Goal: Task Accomplishment & Management: Use online tool/utility

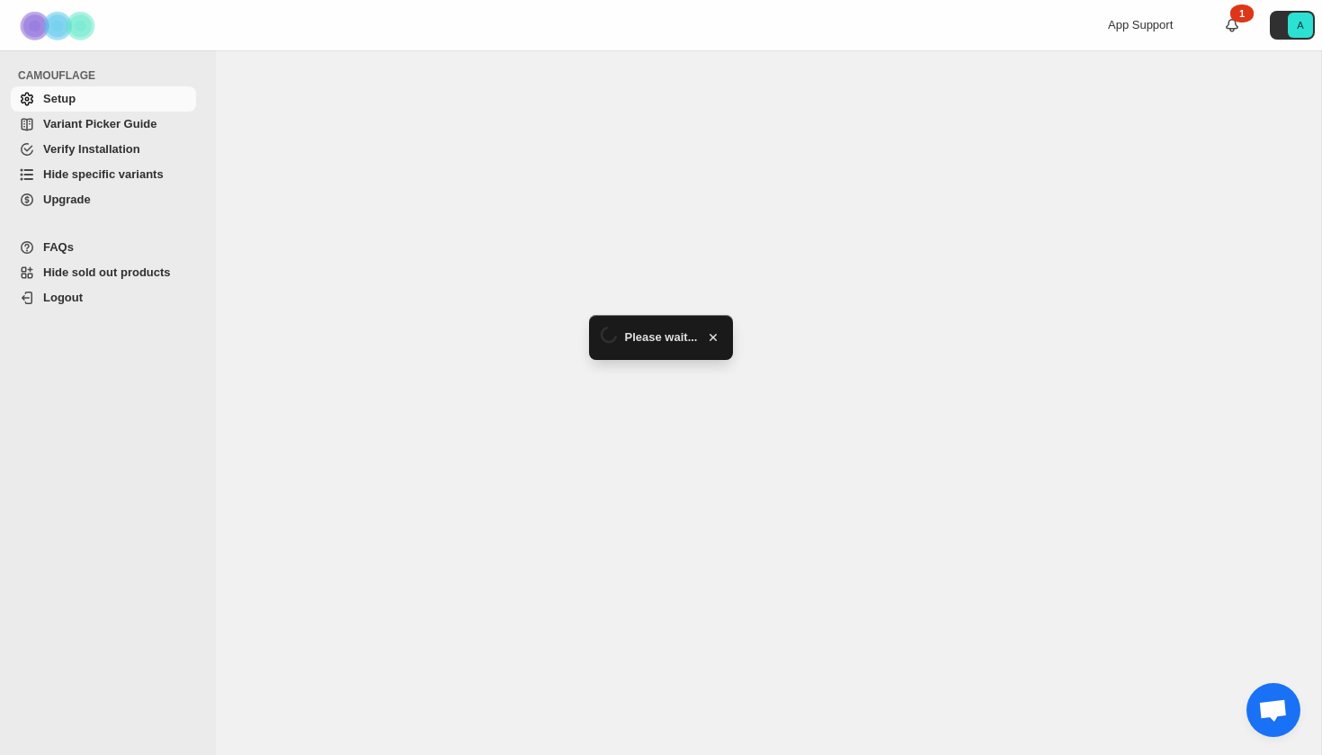
select select "******"
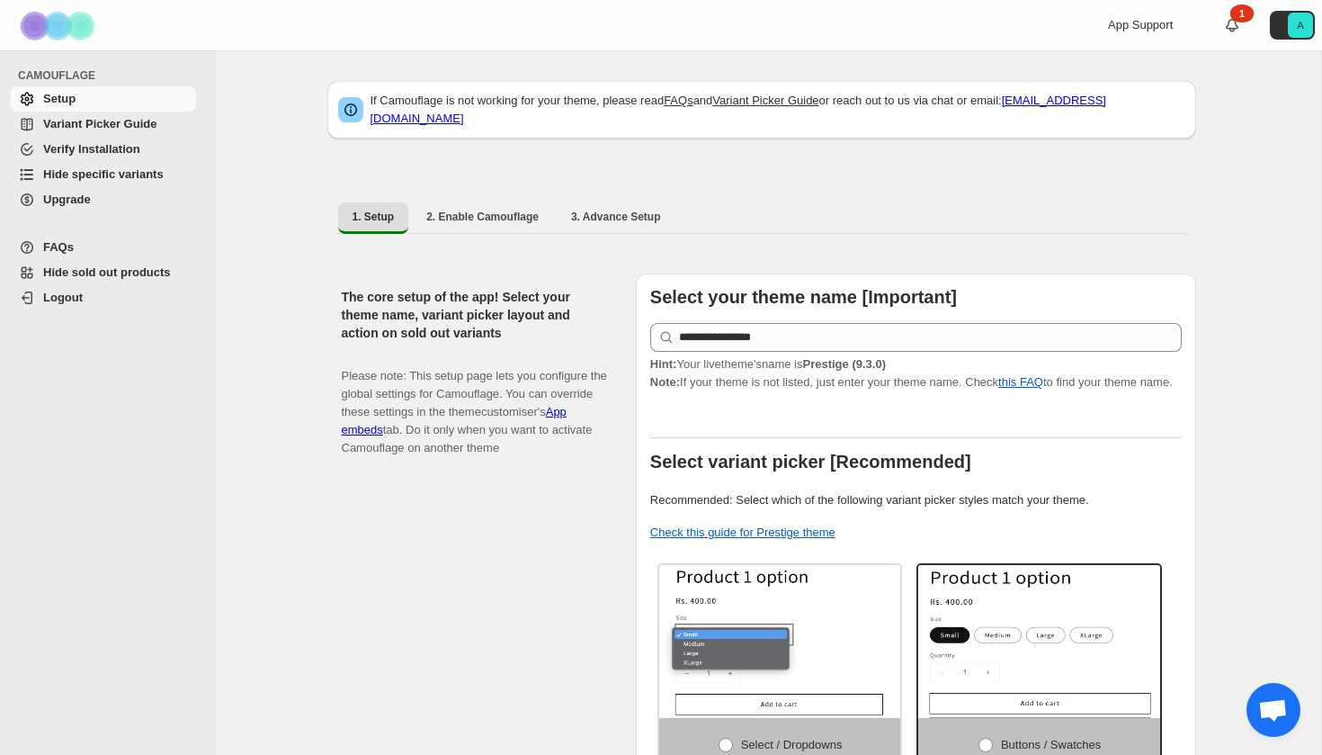
click at [98, 132] on link "Variant Picker Guide" at bounding box center [103, 124] width 185 height 25
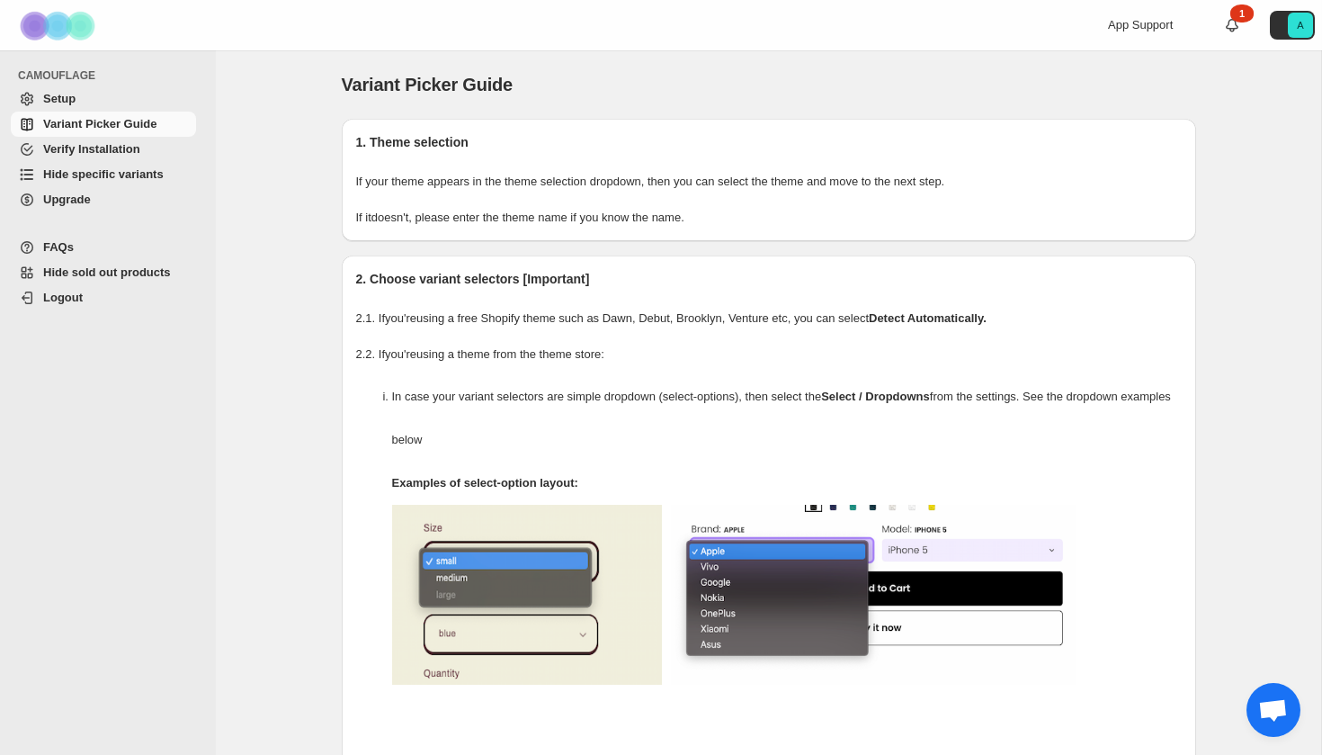
click at [96, 153] on span "Verify Installation" at bounding box center [91, 148] width 97 height 13
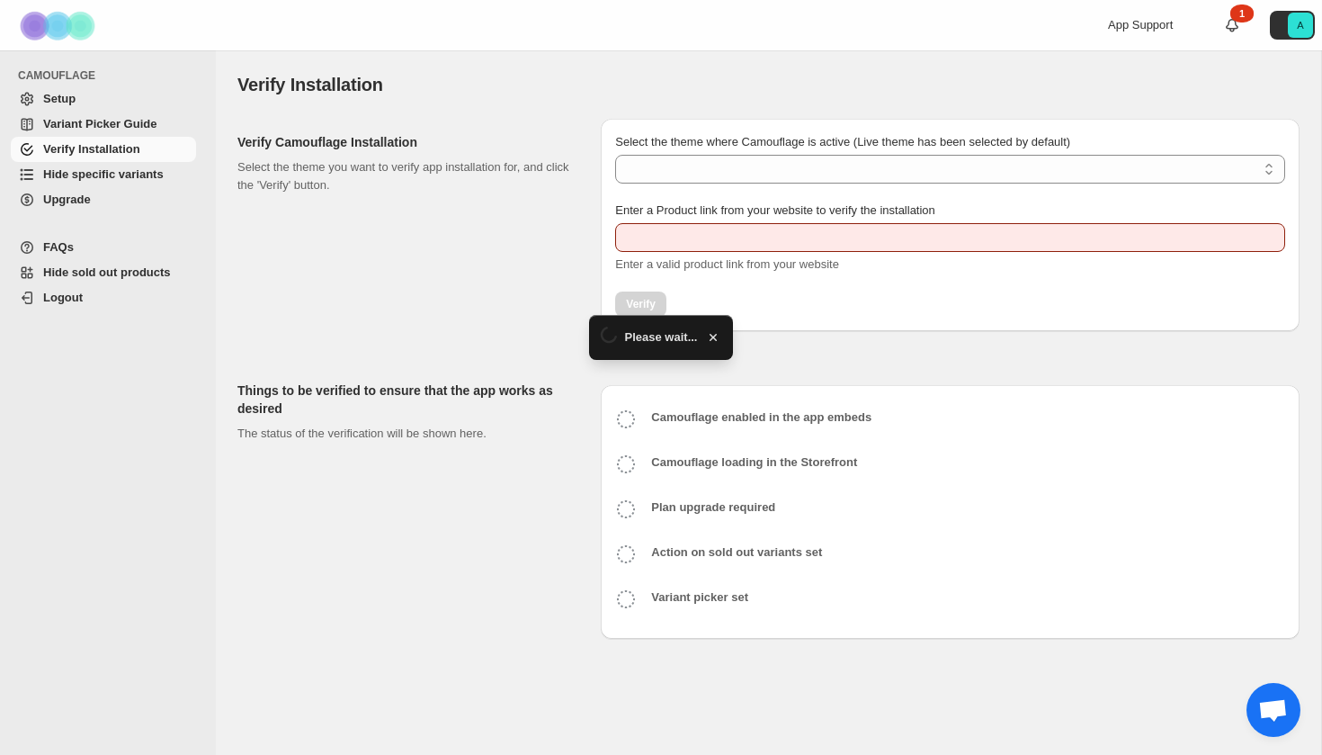
type input "**********"
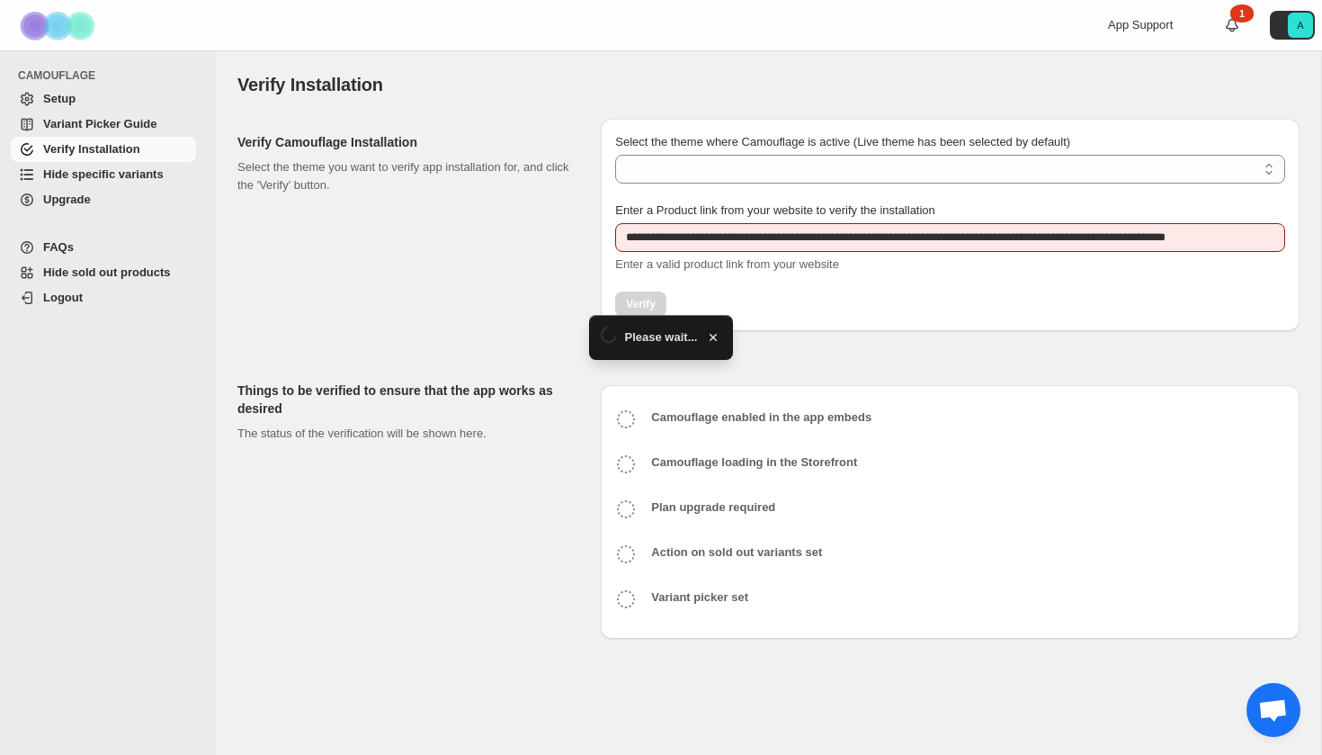
select select "**********"
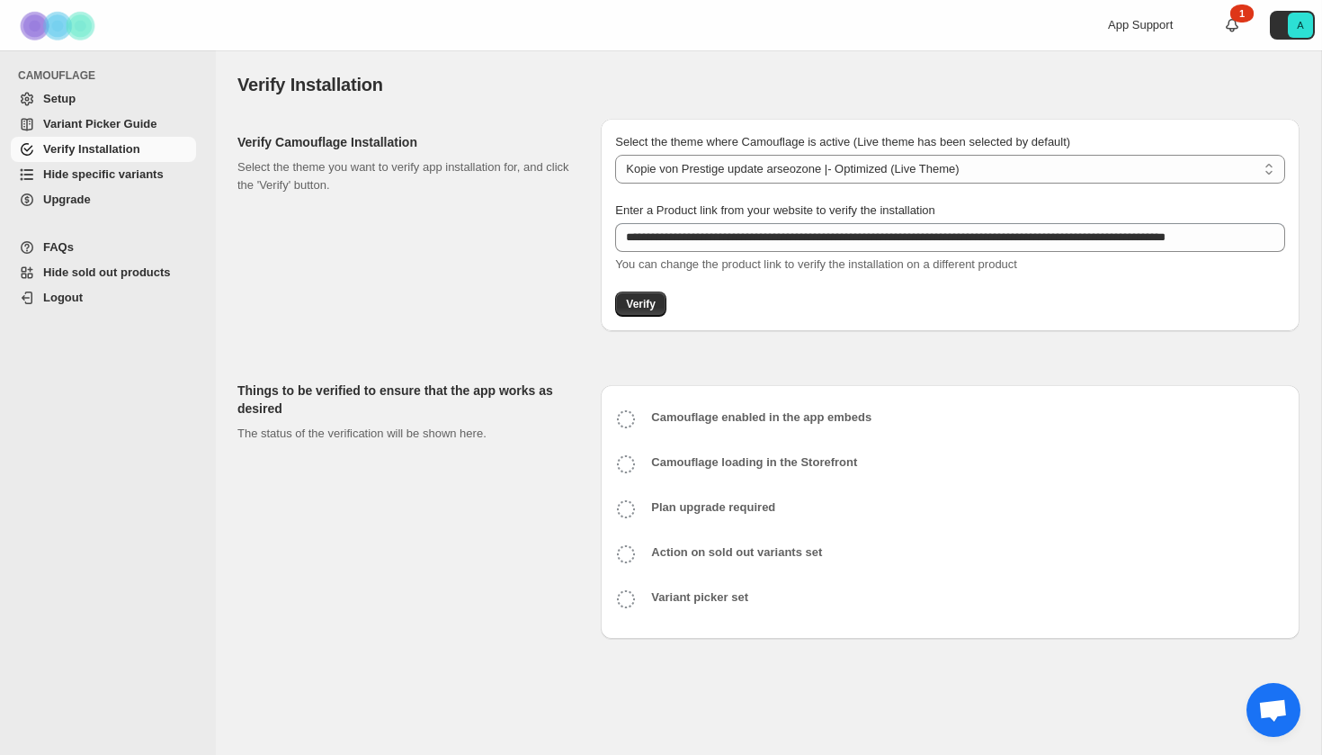
click at [99, 172] on span "Hide specific variants" at bounding box center [103, 173] width 121 height 13
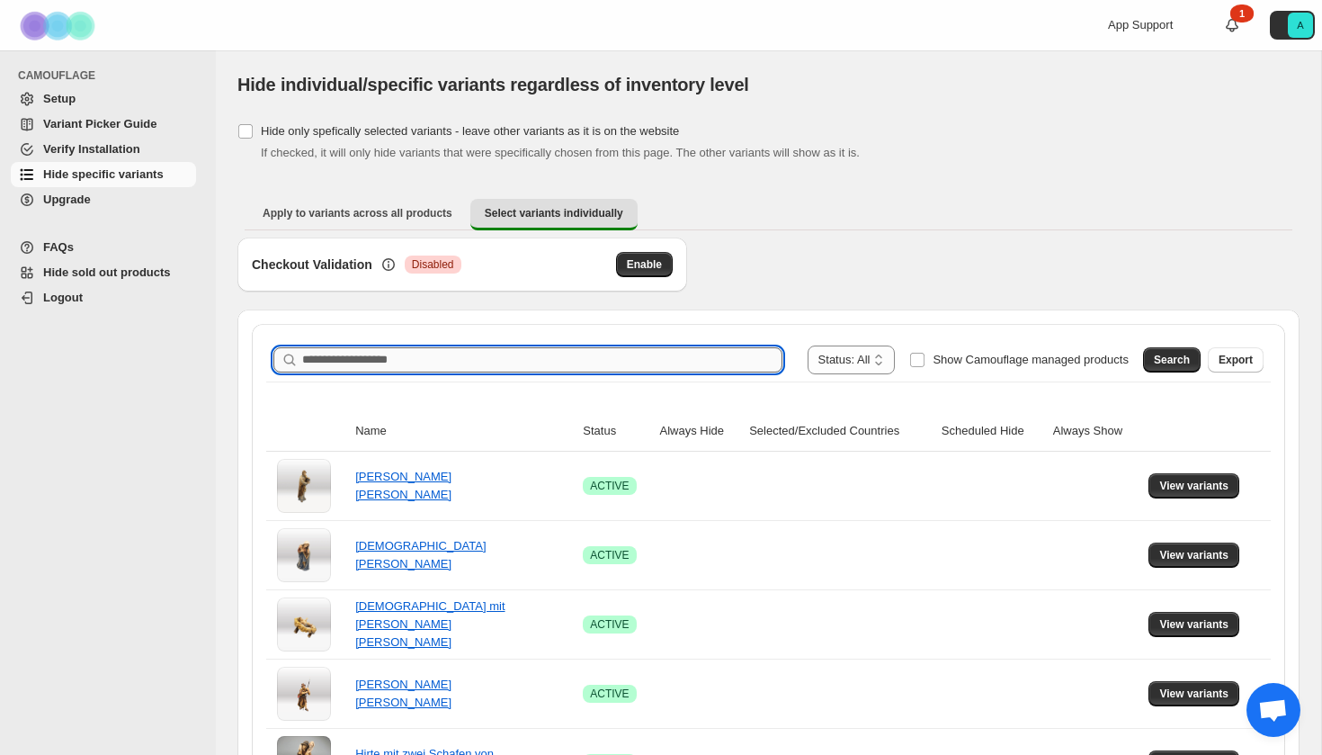
click at [611, 363] on input "Search product name" at bounding box center [542, 359] width 480 height 25
type input "**********"
click at [1159, 363] on span "Search" at bounding box center [1172, 360] width 36 height 14
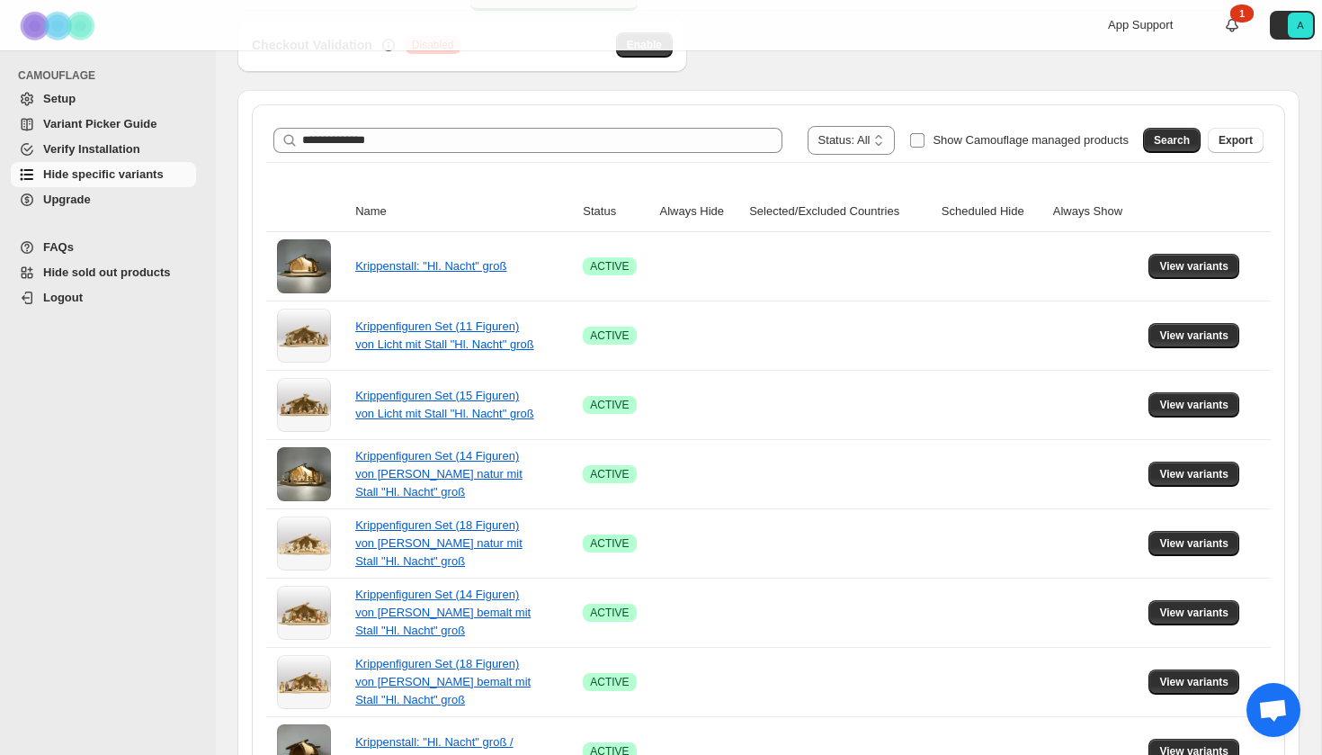
scroll to position [250, 0]
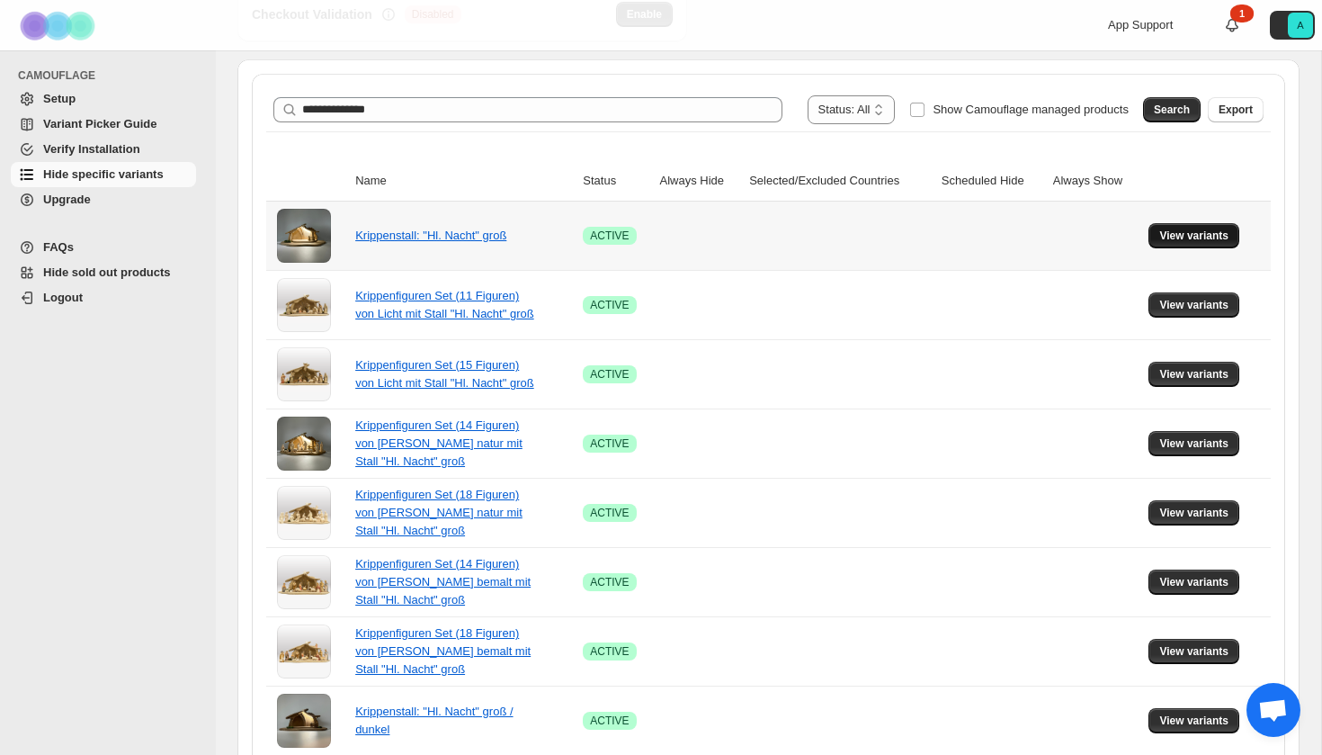
click at [1178, 236] on span "View variants" at bounding box center [1193, 235] width 69 height 14
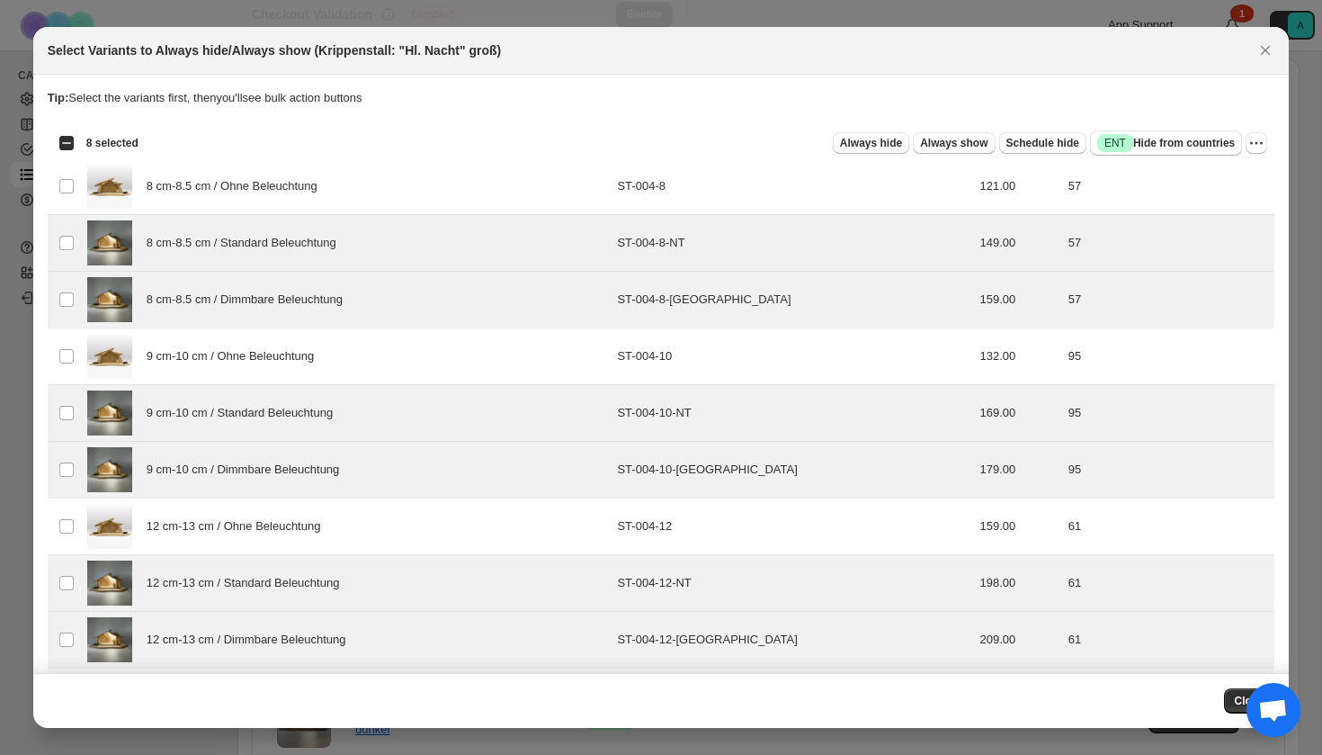
scroll to position [0, 0]
click at [1206, 139] on span "Success ENT Hide from countries" at bounding box center [1166, 143] width 138 height 18
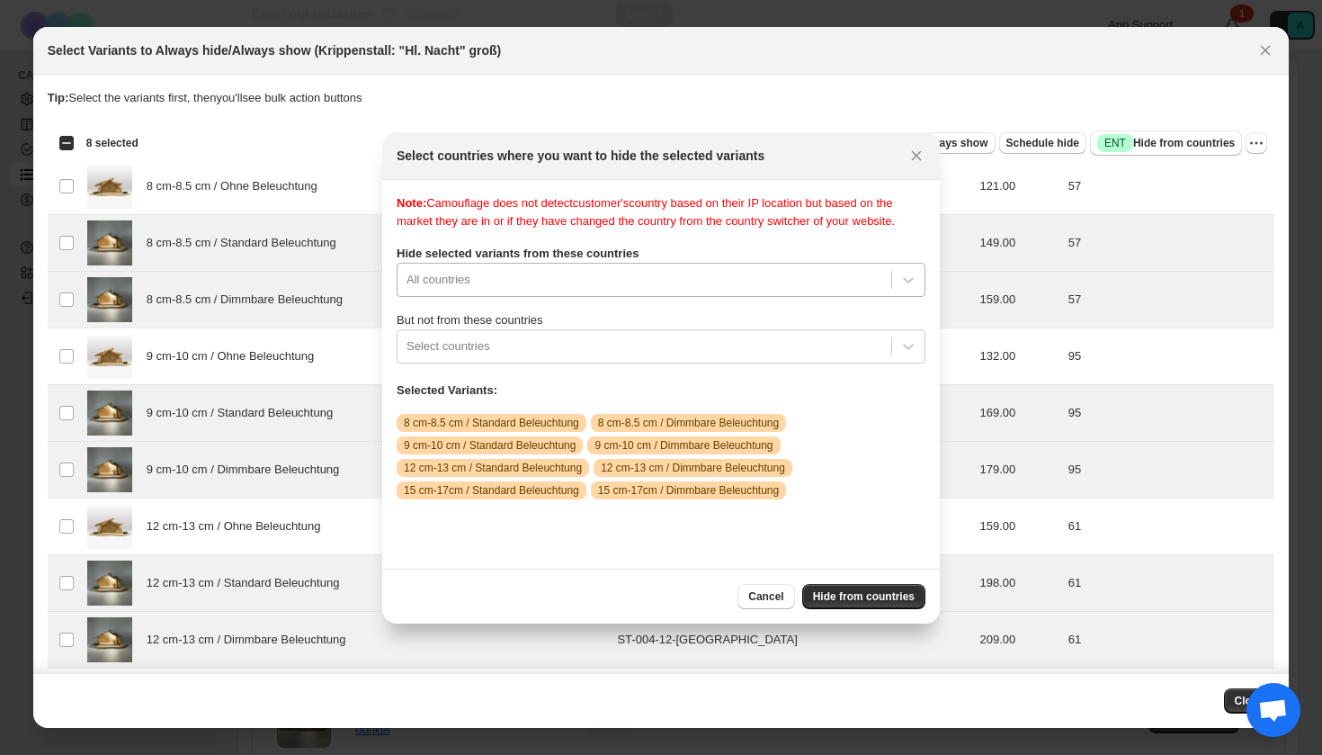
click at [601, 297] on div "All countries" at bounding box center [661, 280] width 529 height 34
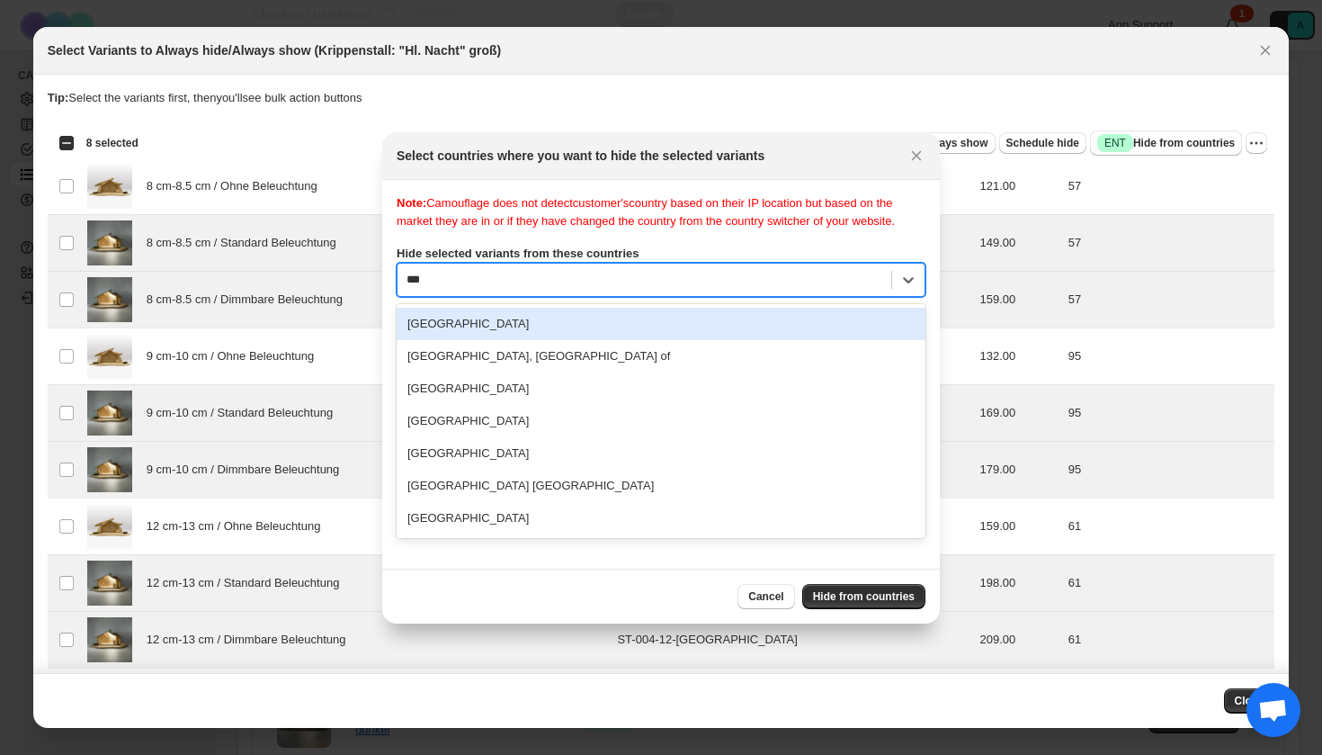
type input "****"
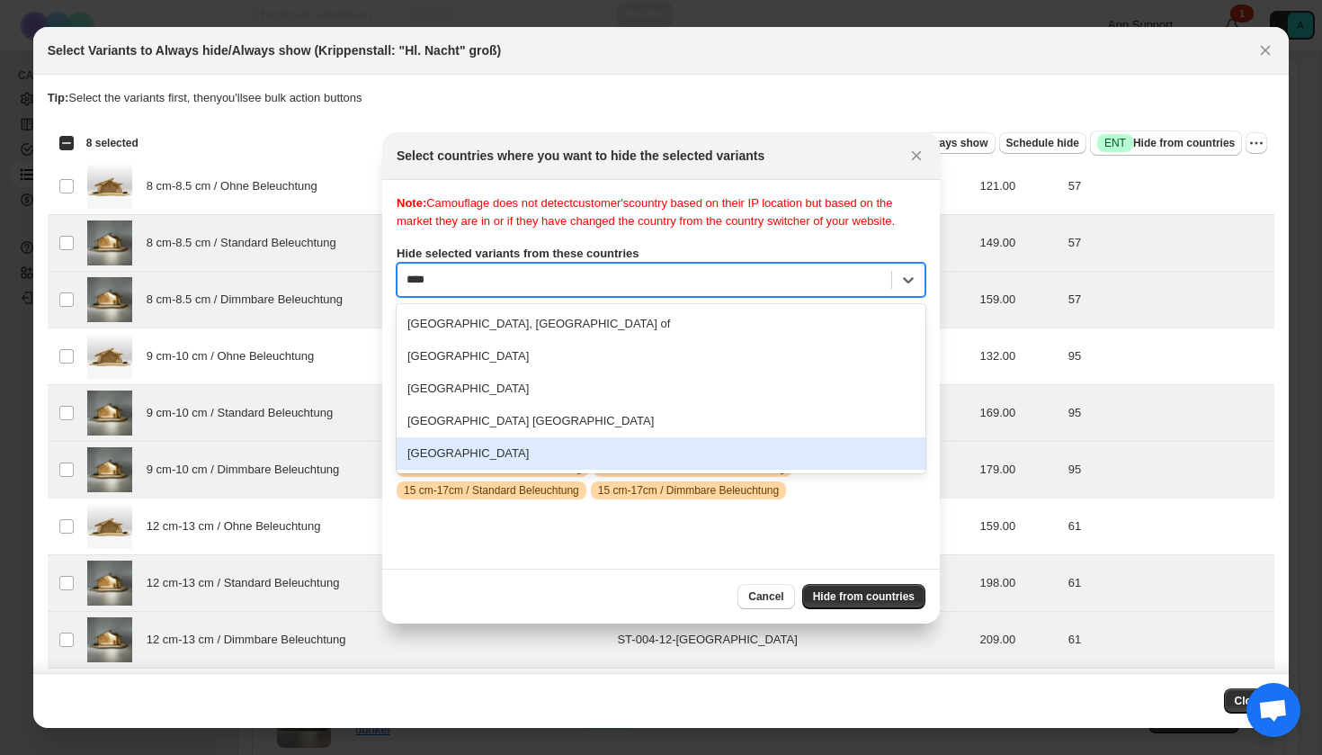
click at [523, 470] on div "United States" at bounding box center [661, 453] width 529 height 32
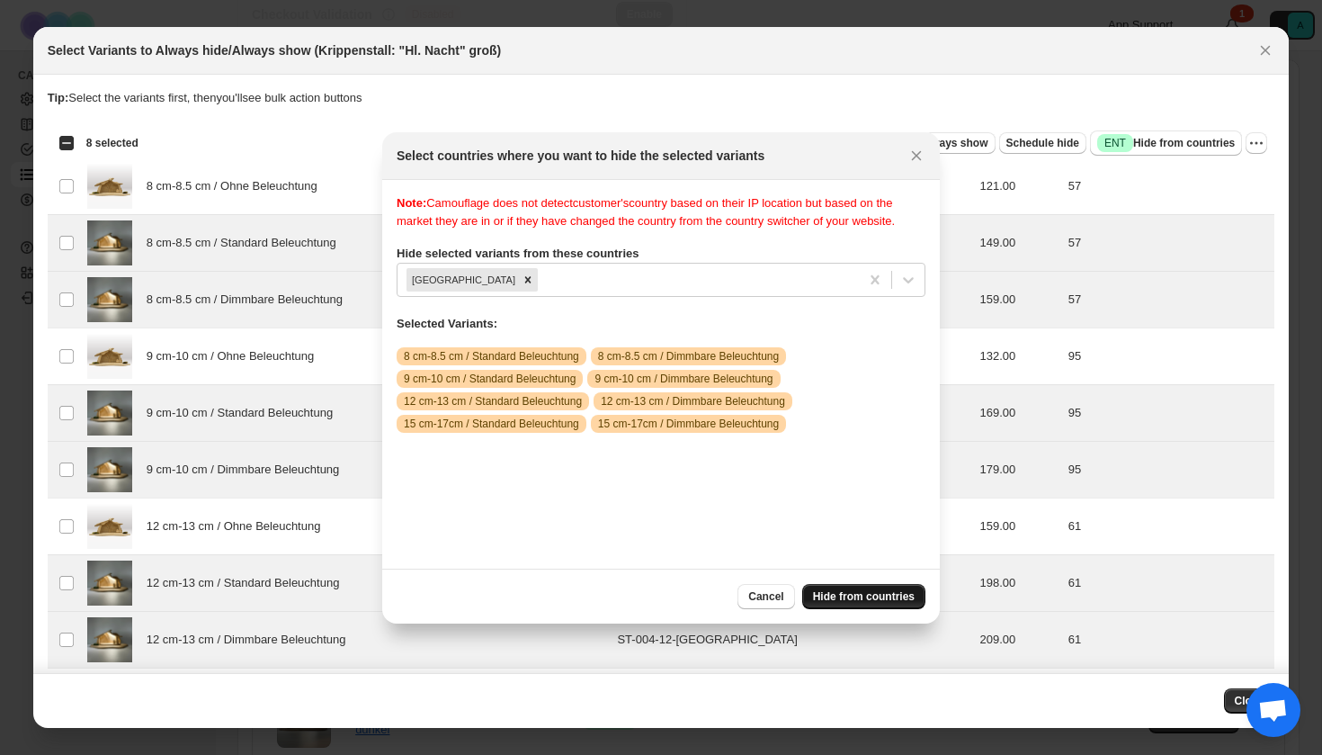
click at [865, 592] on span "Hide from countries" at bounding box center [864, 596] width 102 height 14
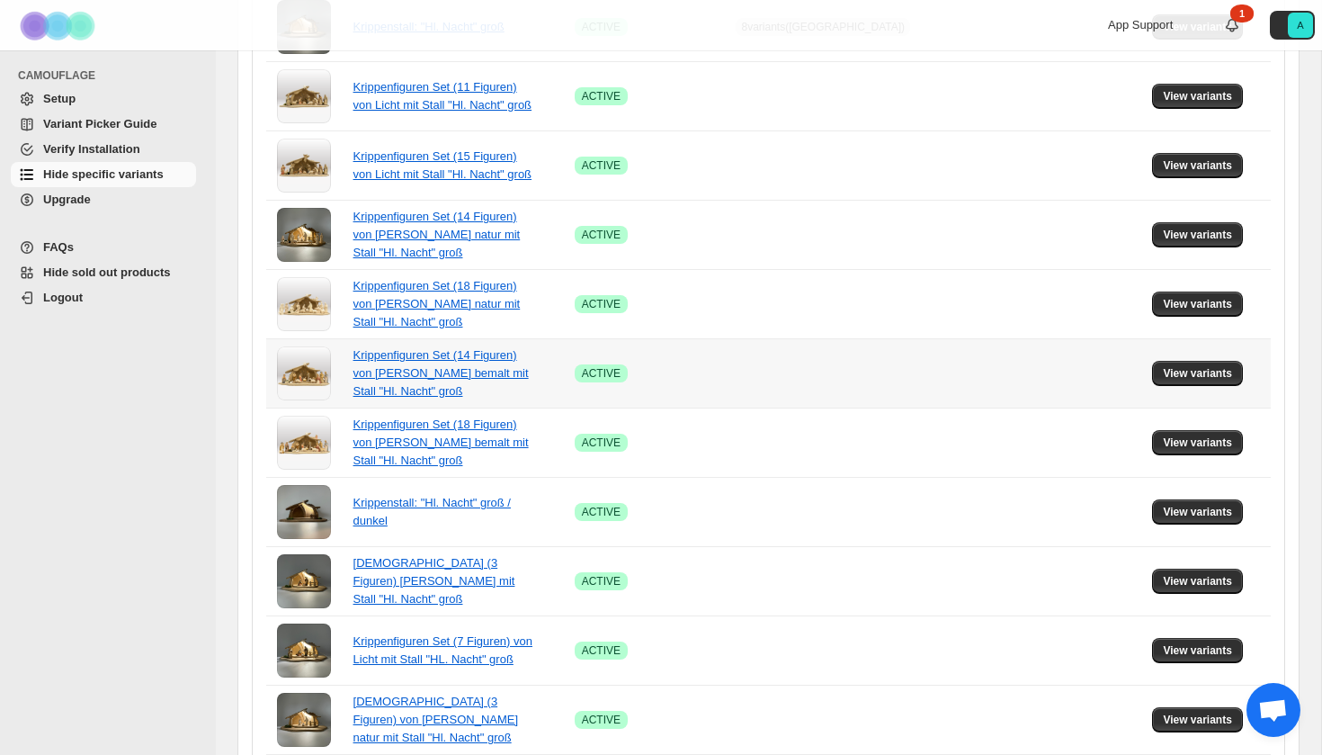
scroll to position [171, 0]
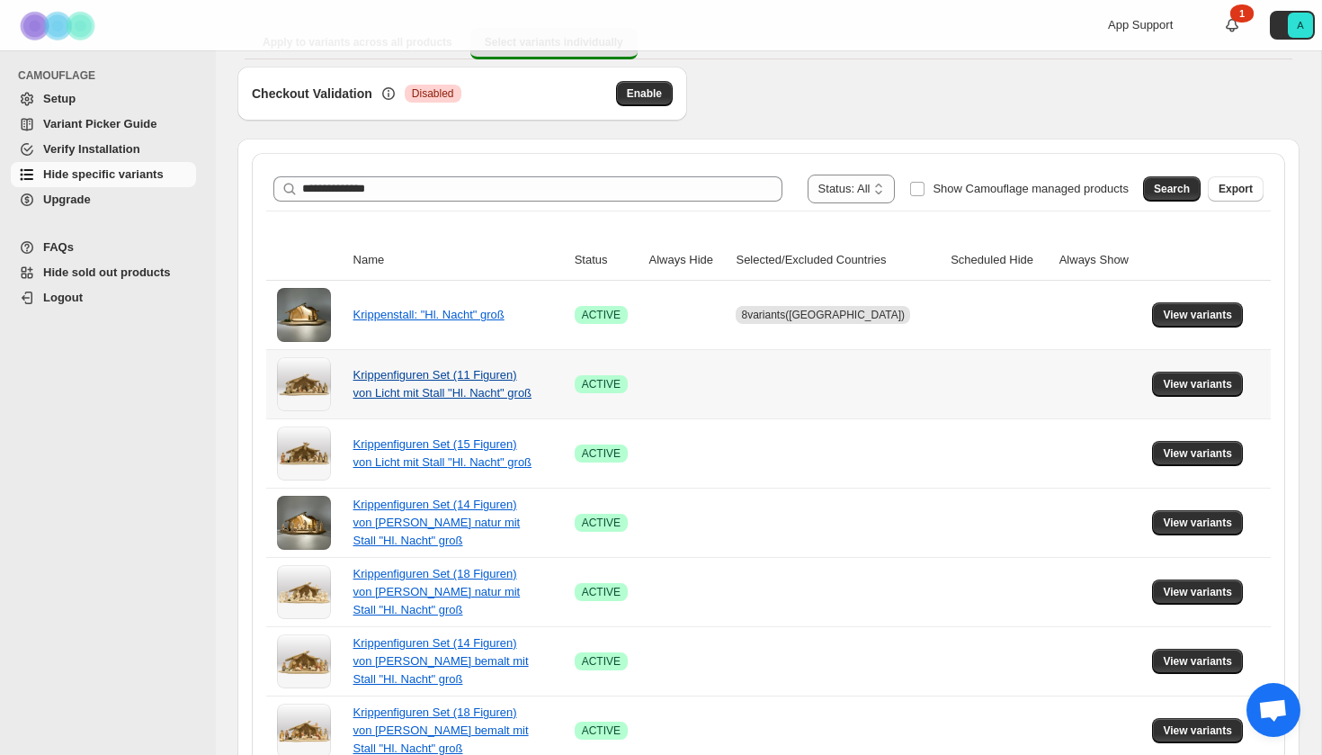
click at [425, 381] on link "Krippenfiguren Set (11 Figuren) von Licht mit Stall "Hl. Nacht" groß" at bounding box center [443, 383] width 179 height 31
click at [1191, 382] on span "View variants" at bounding box center [1197, 384] width 69 height 14
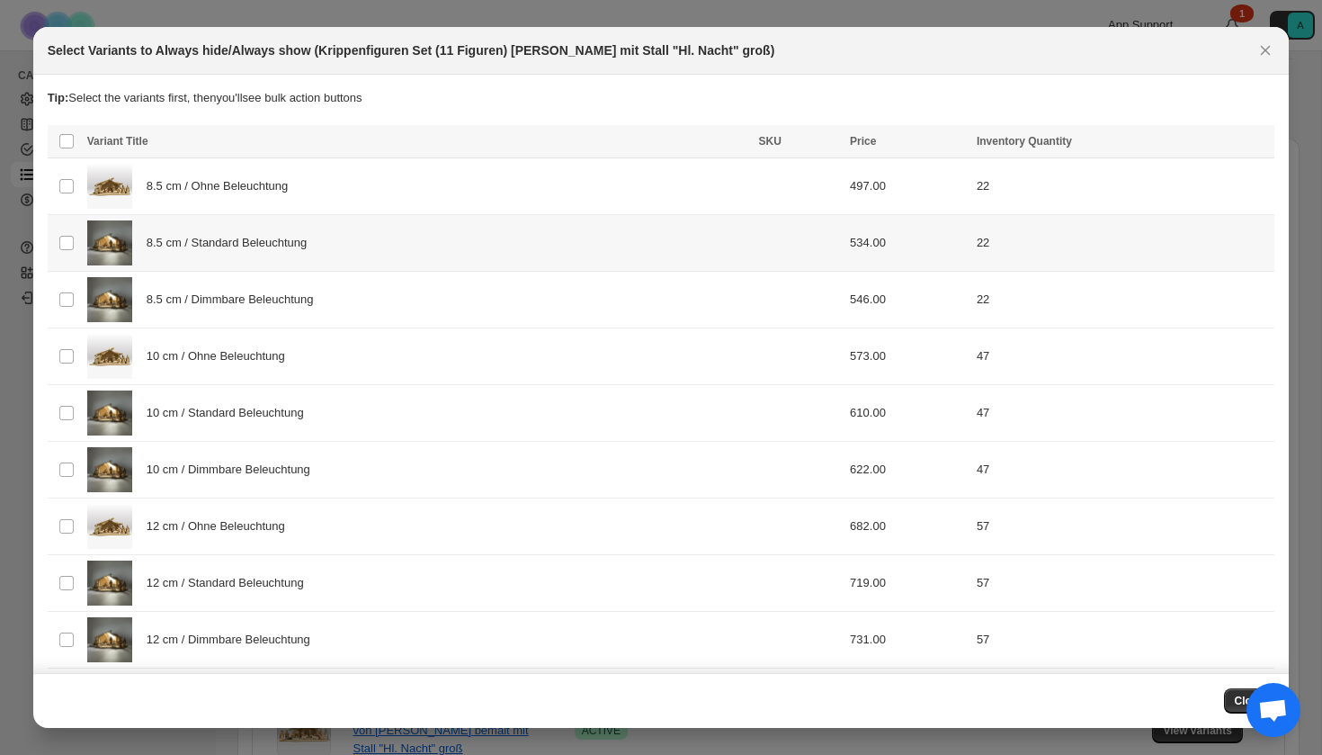
click at [254, 244] on span "8.5 cm / Standard Beleuchtung" at bounding box center [232, 243] width 170 height 18
click at [254, 293] on span "8.5 cm / Dimmbare Beleuchtung" at bounding box center [235, 300] width 177 height 18
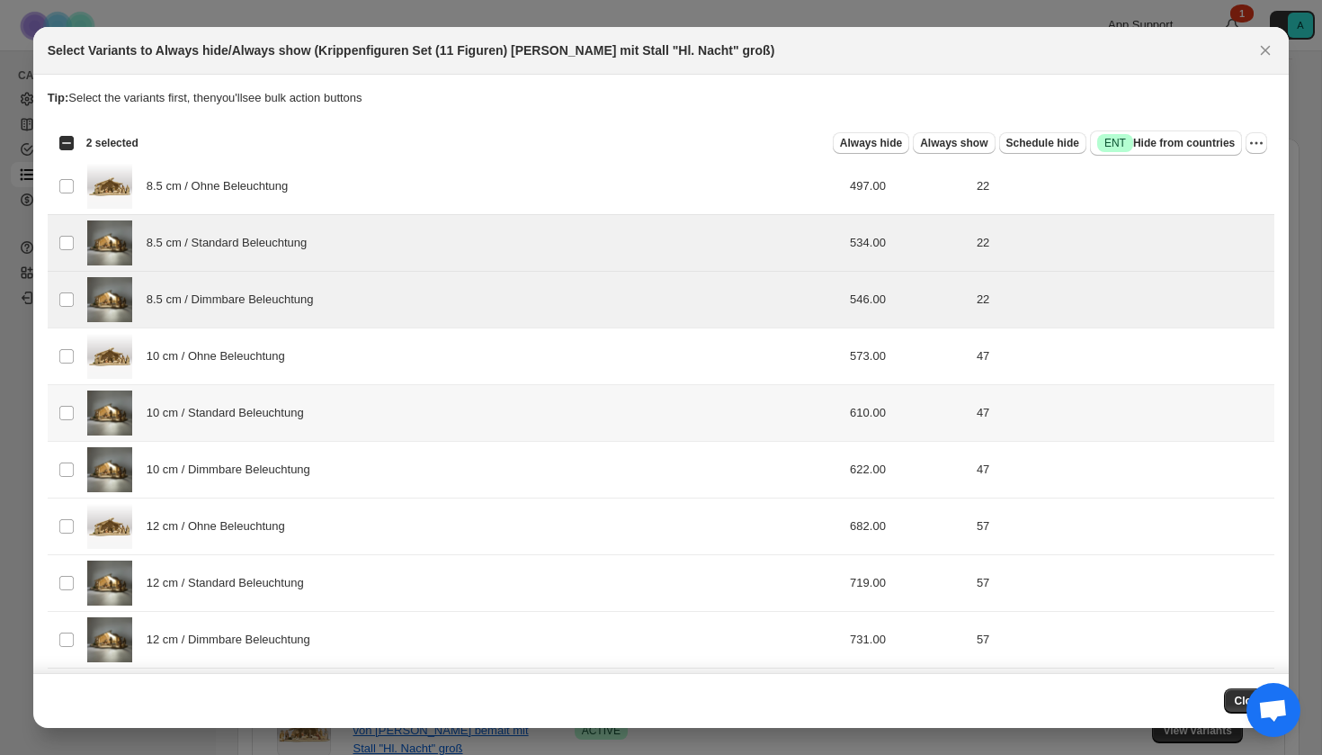
click at [236, 400] on div "10 cm / Standard Beleuchtung" at bounding box center [417, 412] width 661 height 45
click at [236, 478] on span "10 cm / Dimmbare Beleuchtung" at bounding box center [234, 470] width 174 height 18
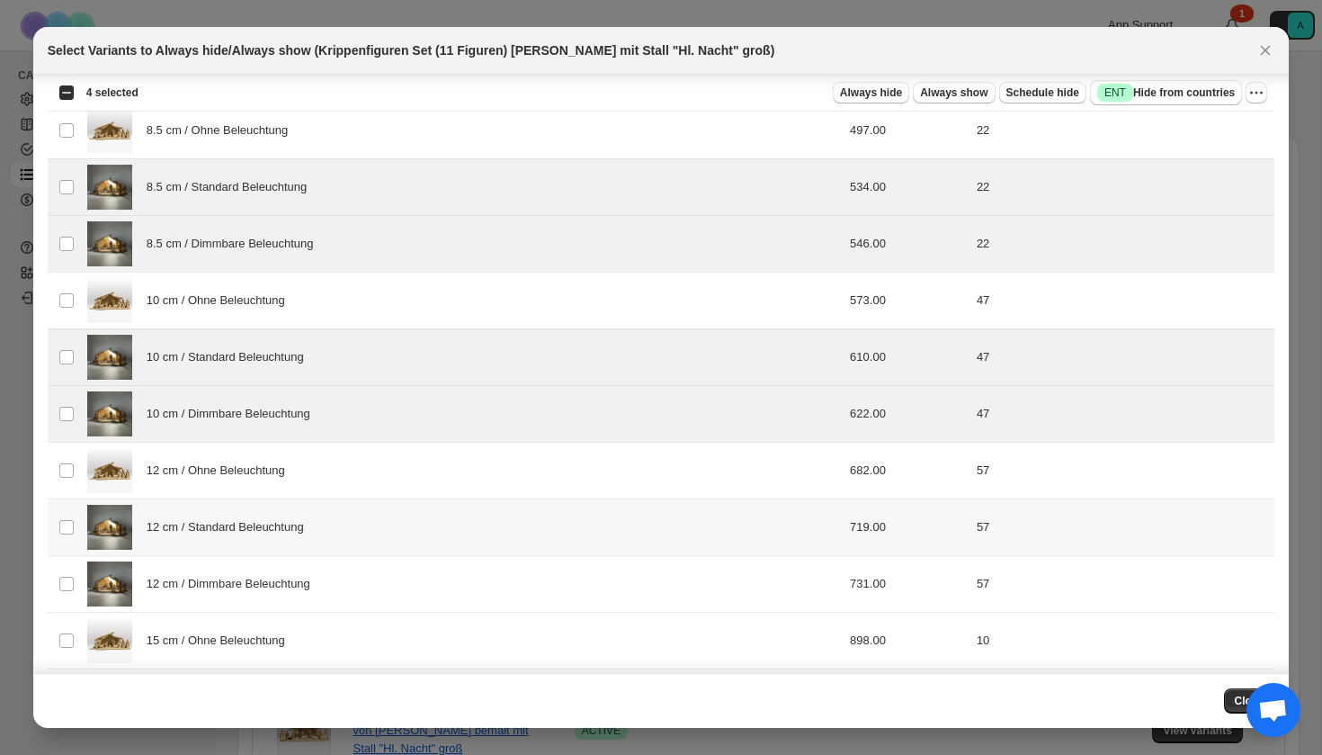
click at [237, 543] on div "12 cm / Standard Beleuchtung" at bounding box center [417, 527] width 661 height 45
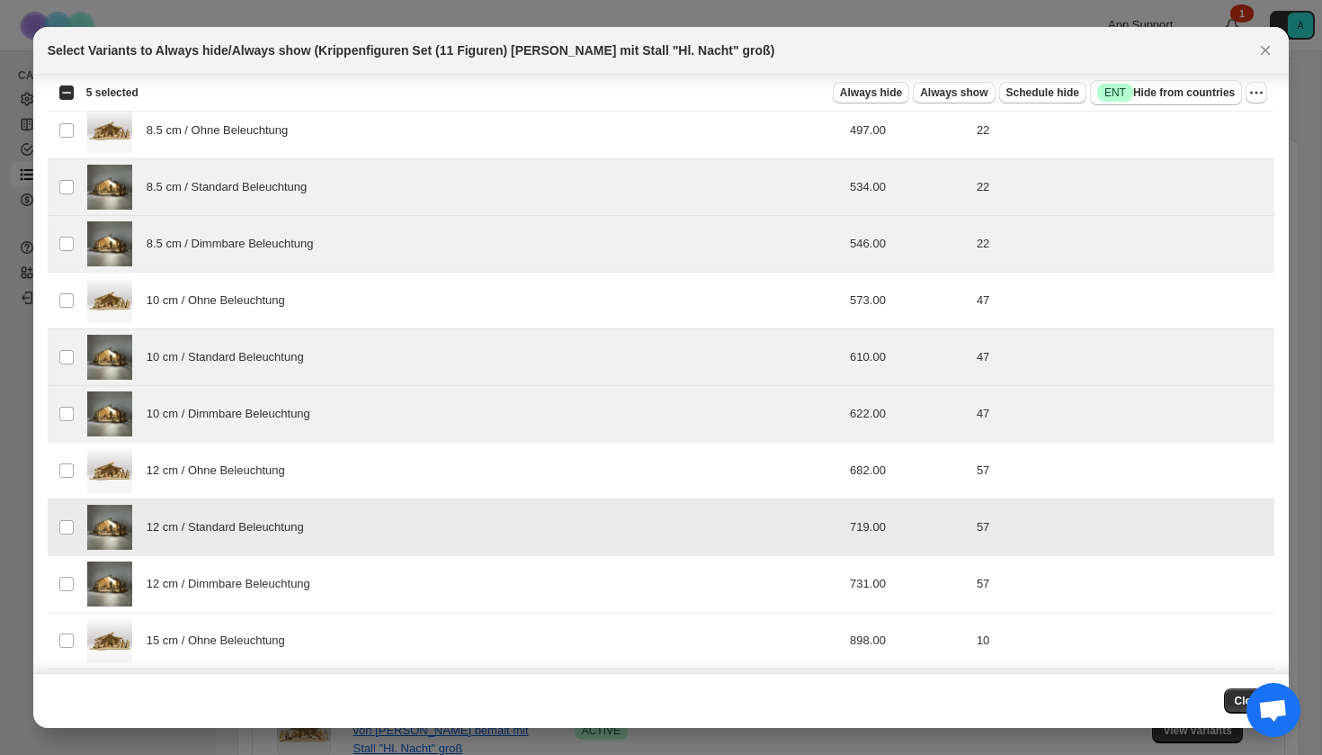
click at [237, 582] on span "12 cm / Dimmbare Beleuchtung" at bounding box center [234, 584] width 174 height 18
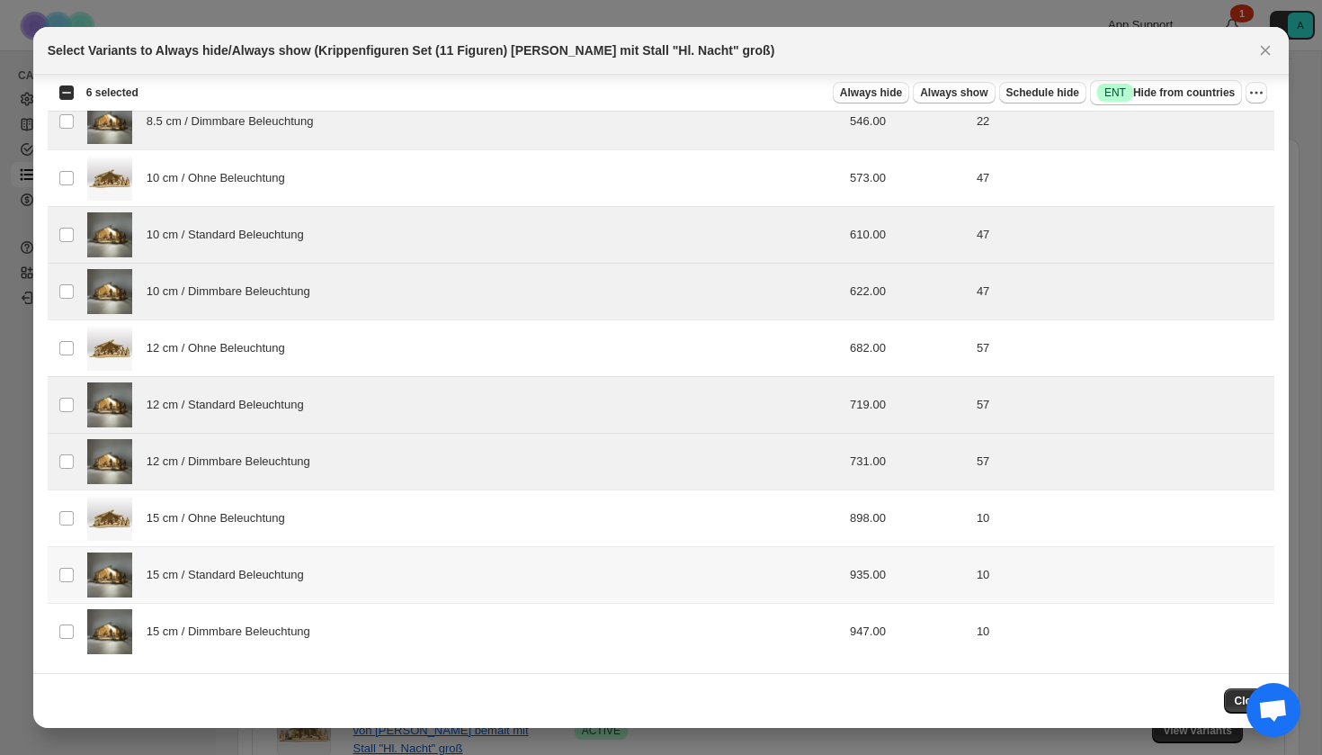
click at [237, 586] on div "15 cm / Standard Beleuchtung" at bounding box center [417, 574] width 661 height 45
click at [238, 613] on div "15 cm / Dimmbare Beleuchtung" at bounding box center [417, 631] width 661 height 45
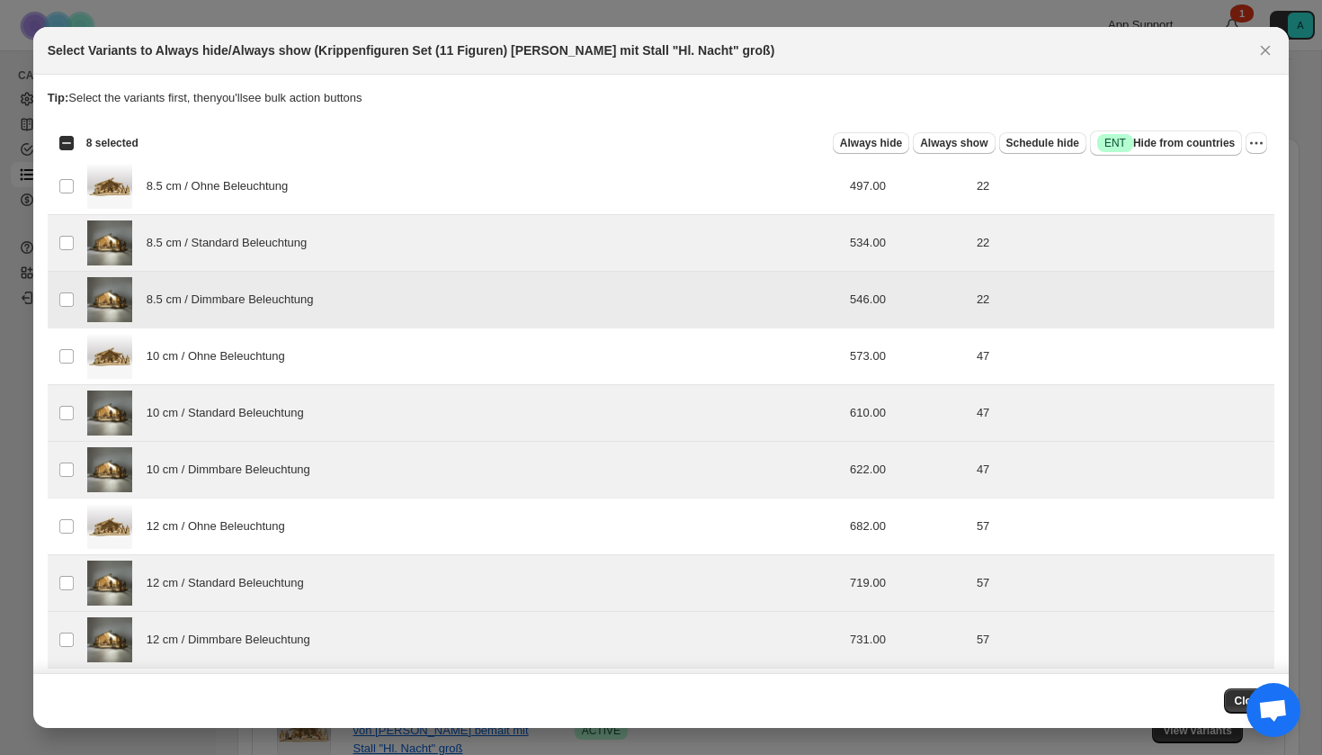
scroll to position [0, 0]
click at [1154, 148] on span "Success ENT Hide from countries" at bounding box center [1166, 143] width 138 height 18
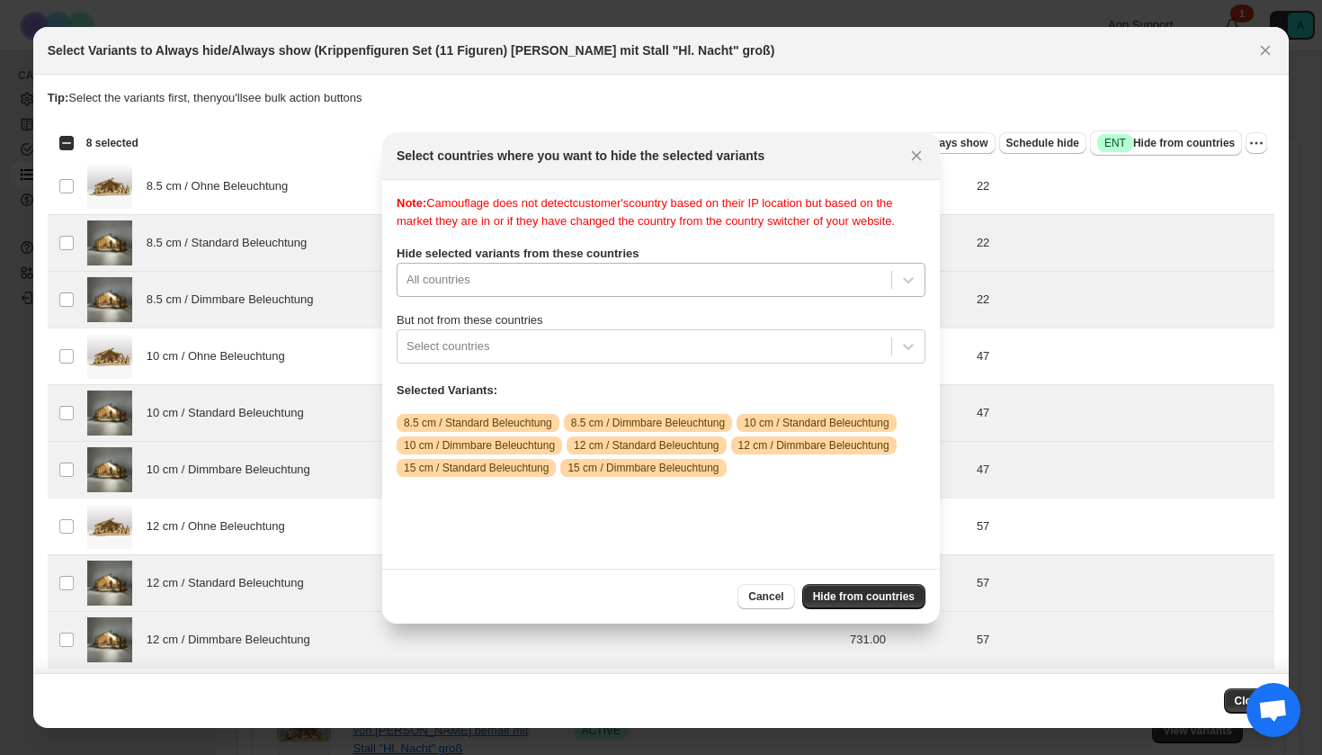
scroll to position [23, 0]
click at [676, 286] on div "All countries" at bounding box center [645, 279] width 494 height 29
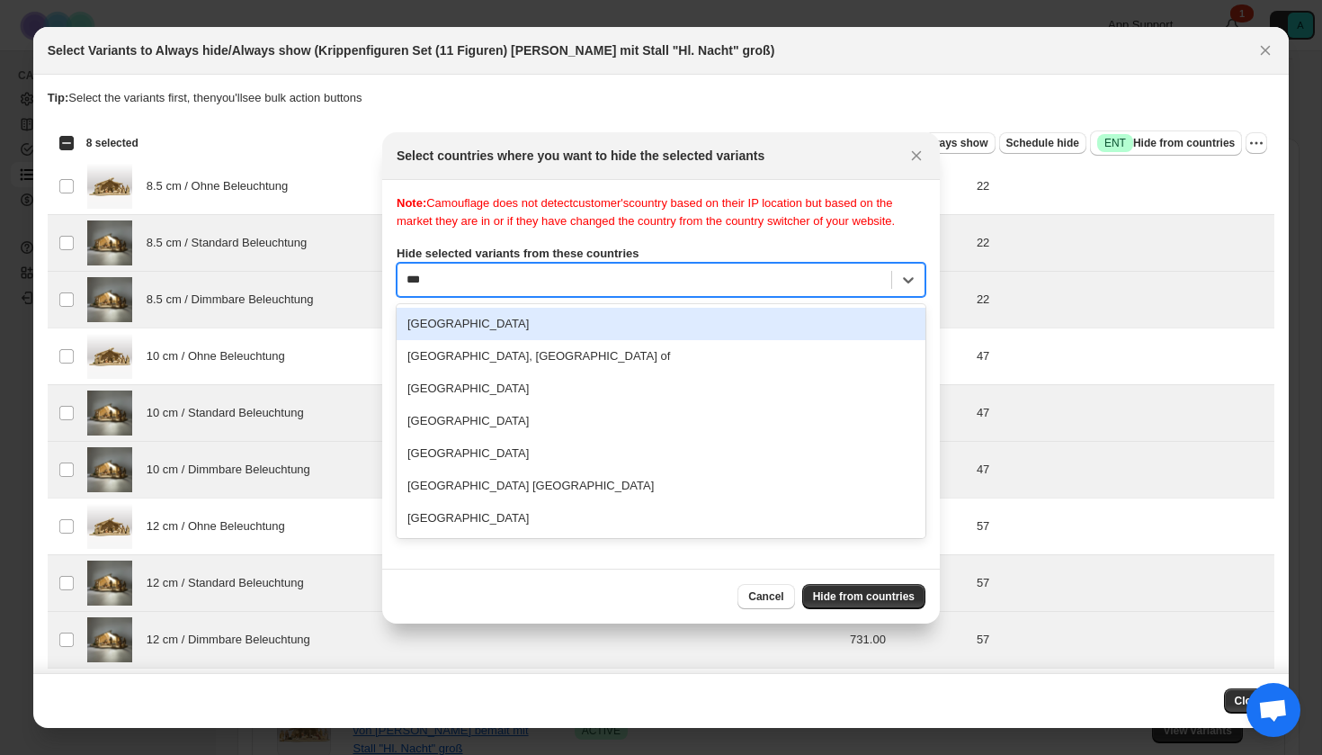
scroll to position [0, 0]
type input "****"
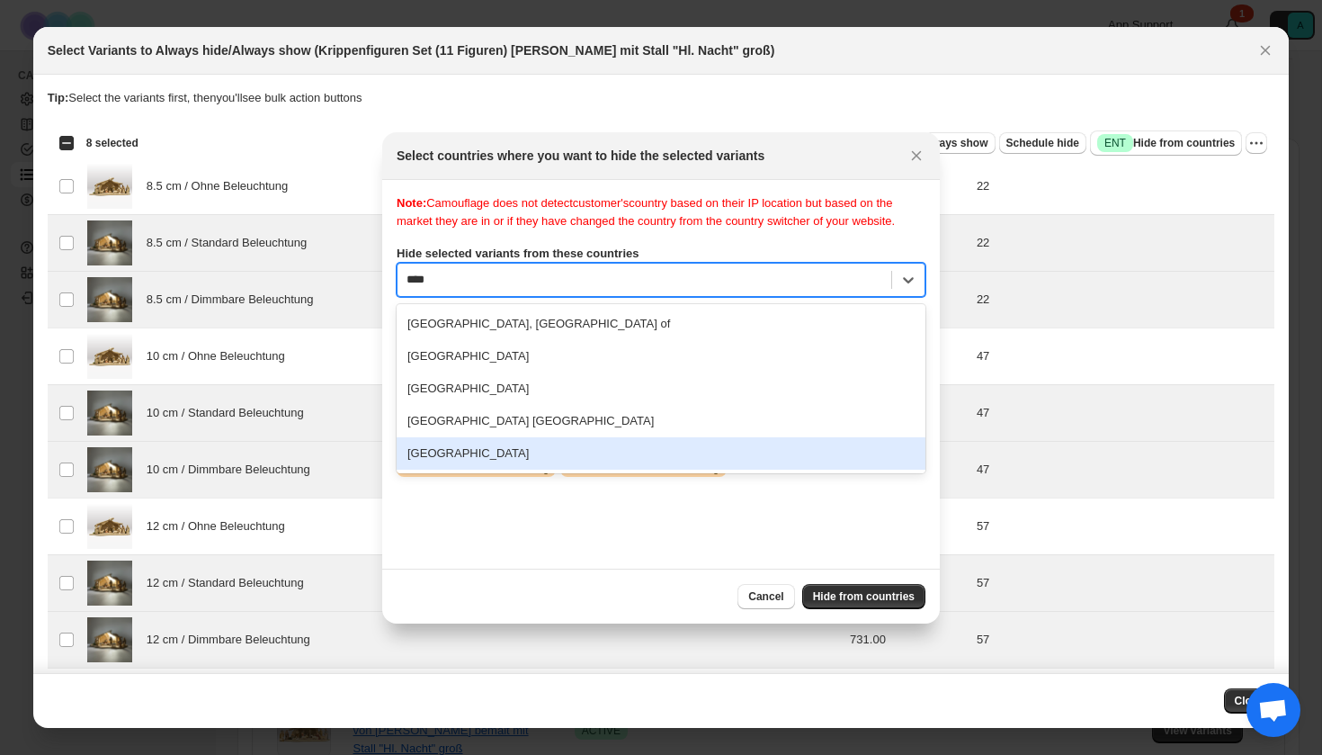
click at [571, 468] on div "United States" at bounding box center [661, 453] width 529 height 32
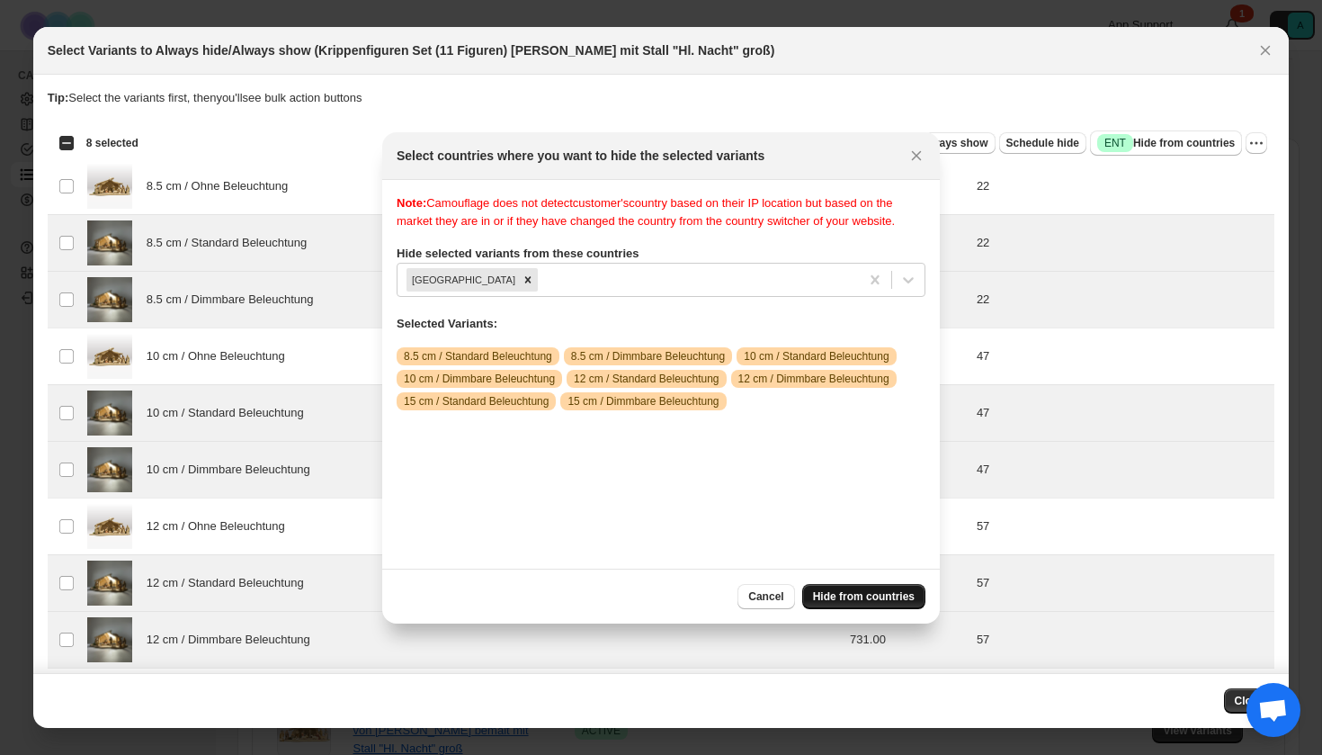
click at [845, 595] on span "Hide from countries" at bounding box center [864, 596] width 102 height 14
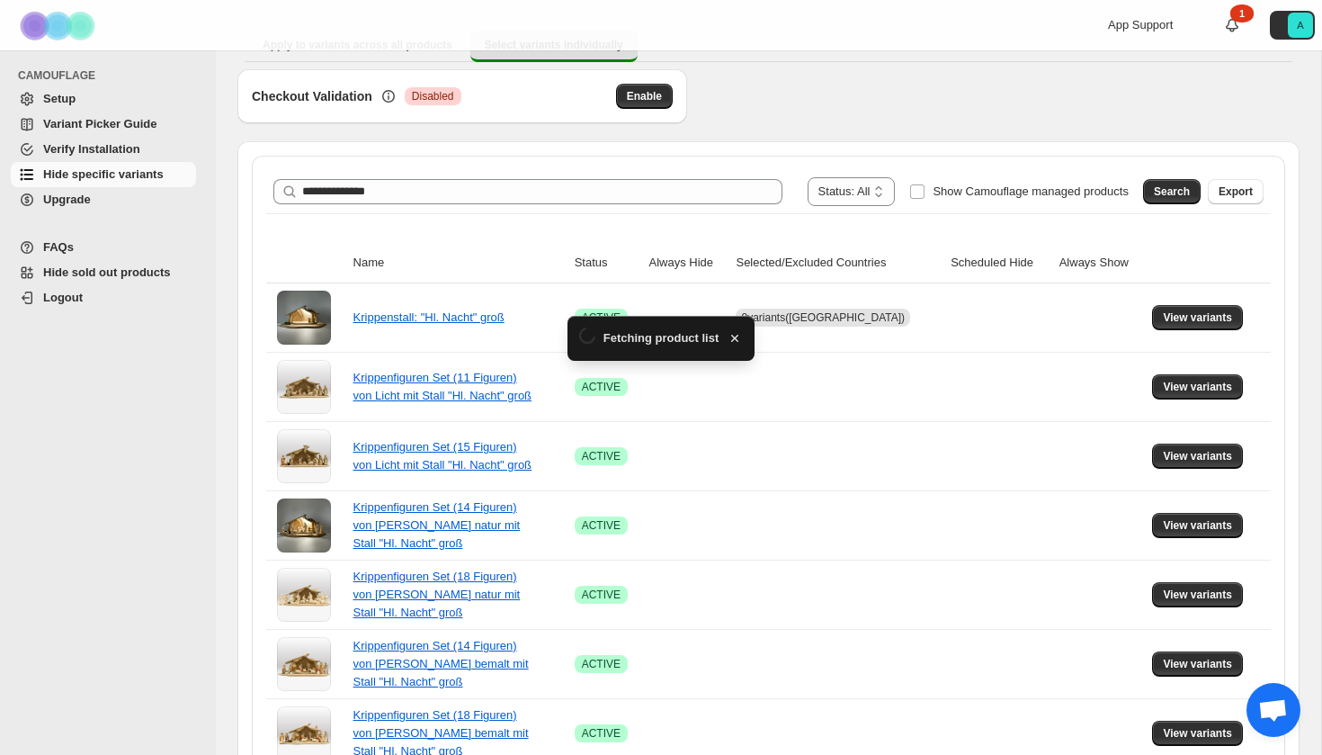
scroll to position [171, 0]
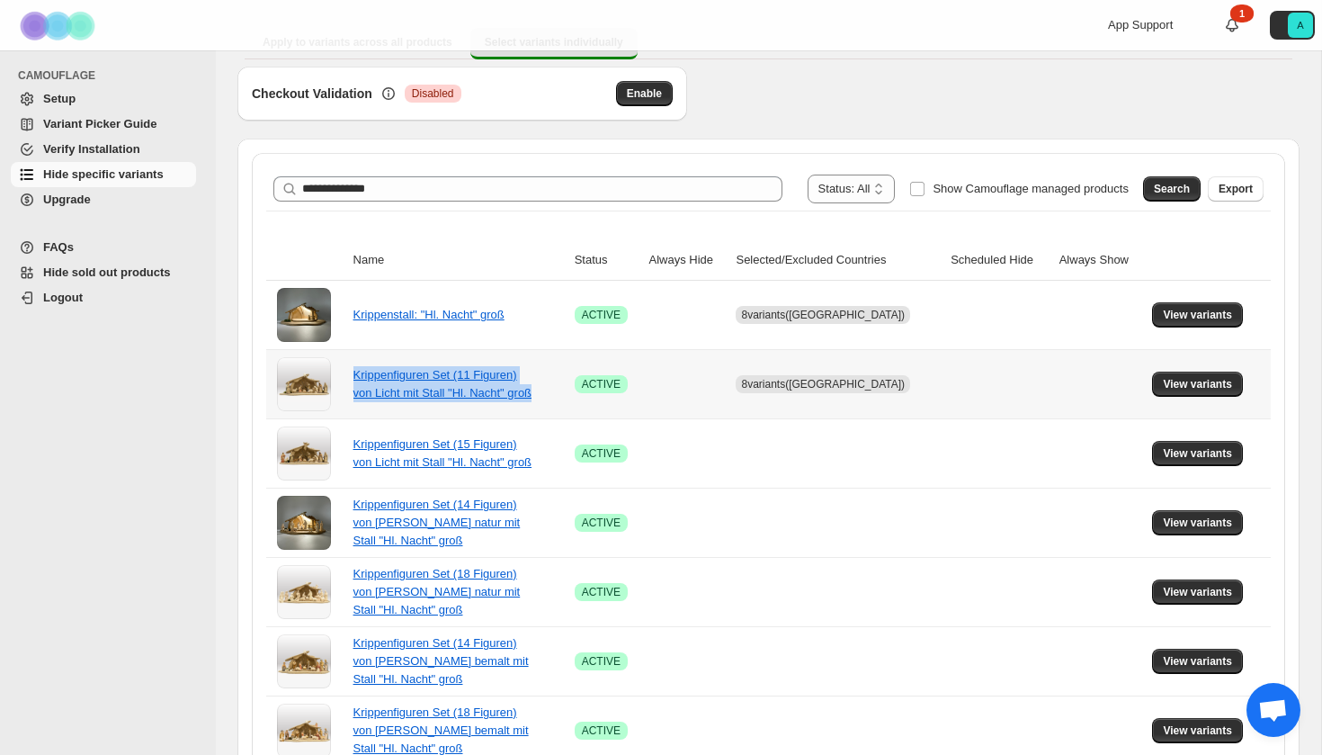
drag, startPoint x: 349, startPoint y: 358, endPoint x: 392, endPoint y: 409, distance: 67.0
click at [392, 409] on td "Krippenfiguren Set (11 Figuren) von Licht mit Stall "Hl. Nacht" groß" at bounding box center [458, 383] width 221 height 69
copy link "Krippenfiguren Set (11 Figuren) von Licht mit Stall "Hl. Nacht" groß"
click at [1190, 454] on span "View variants" at bounding box center [1197, 453] width 69 height 14
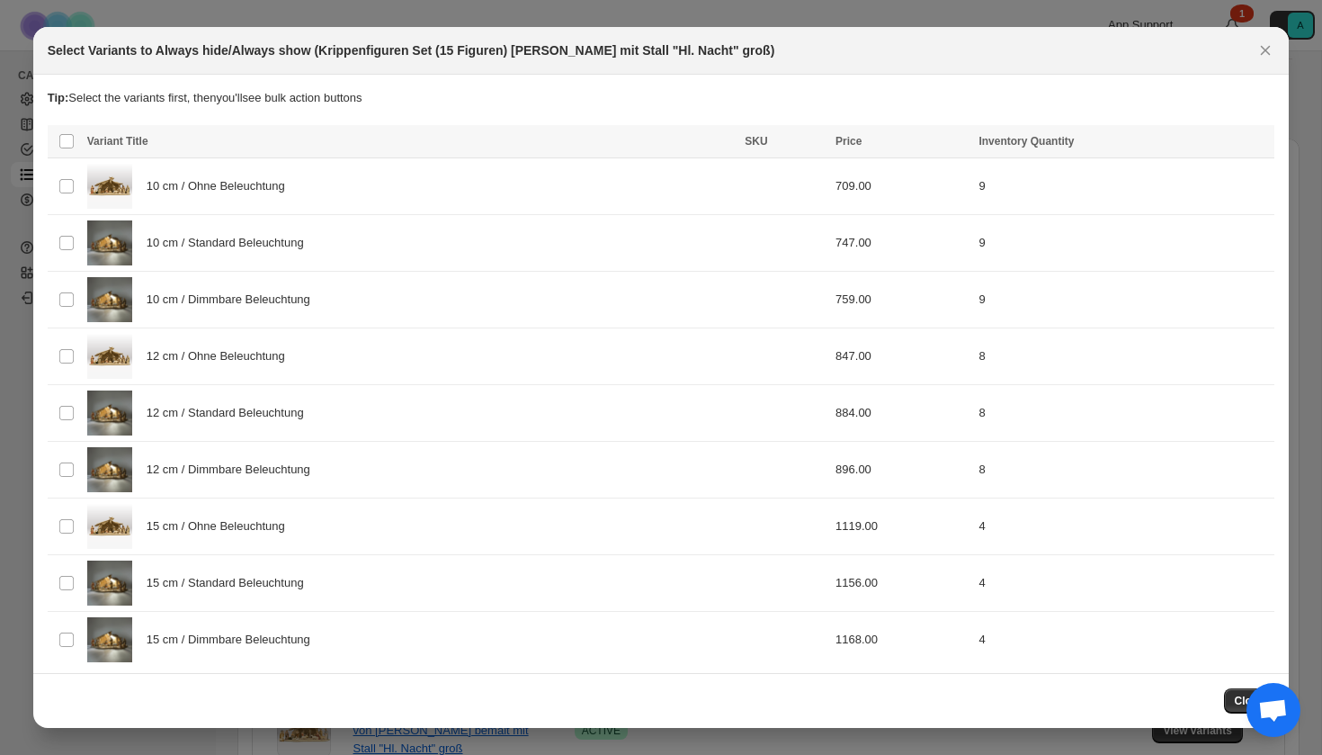
scroll to position [0, 0]
click at [214, 255] on div "10 cm / Standard Beleuchtung" at bounding box center [411, 242] width 648 height 45
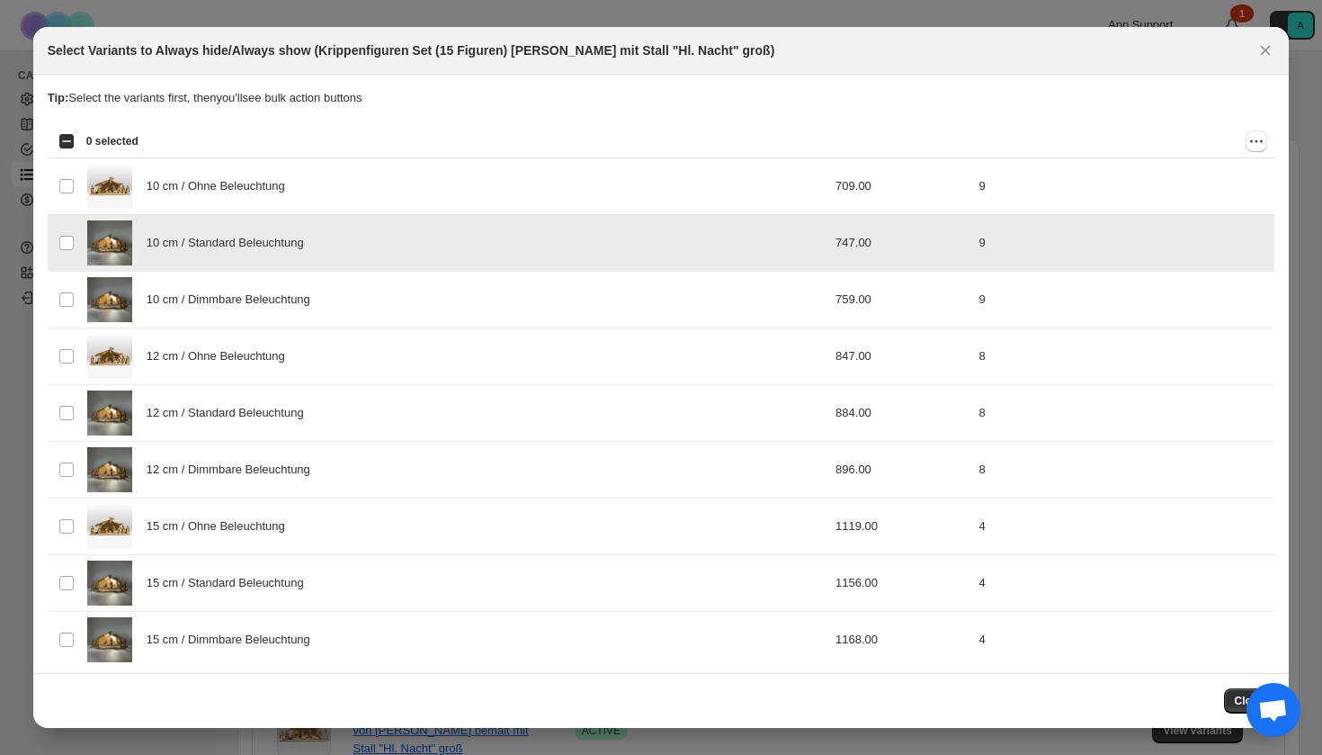
click at [214, 288] on div "10 cm / Dimmbare Beleuchtung" at bounding box center [411, 299] width 648 height 45
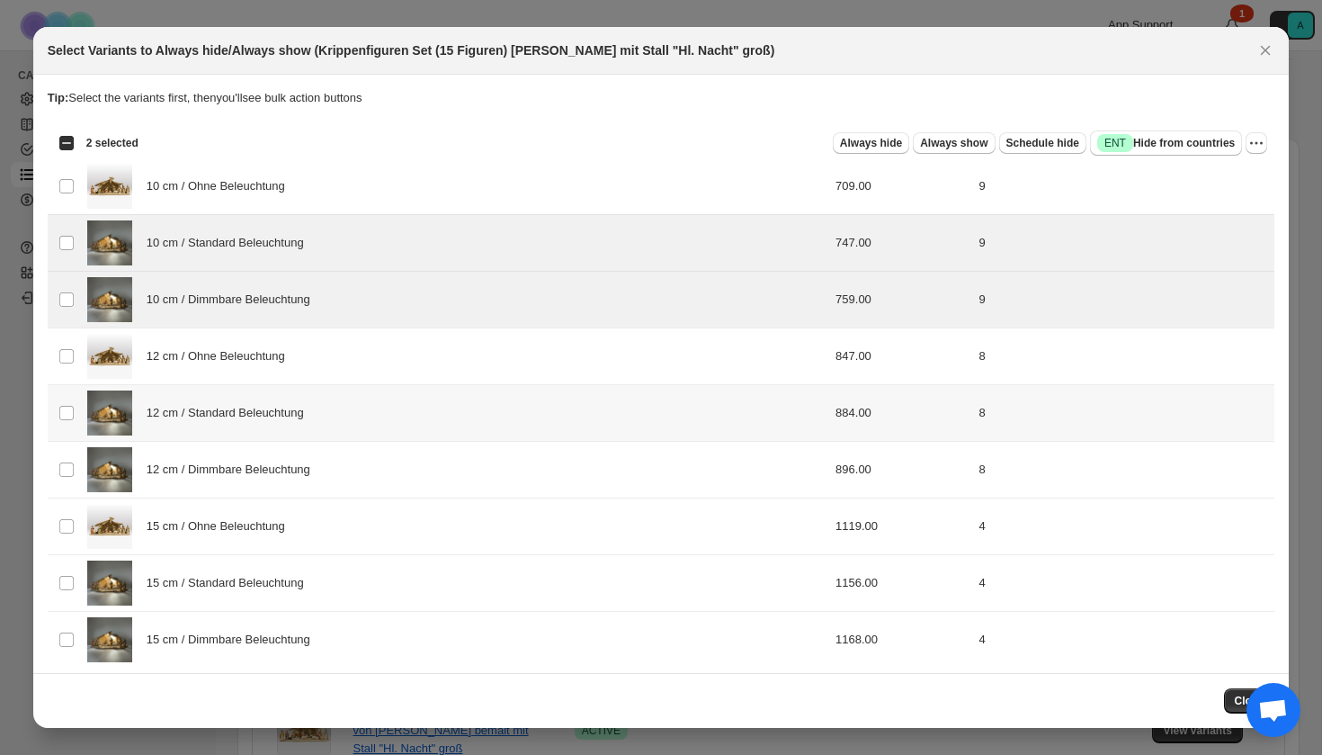
drag, startPoint x: 210, startPoint y: 405, endPoint x: 210, endPoint y: 460, distance: 54.9
click at [210, 406] on span "12 cm / Standard Beleuchtung" at bounding box center [230, 413] width 167 height 18
click at [210, 480] on div "12 cm / Dimmbare Beleuchtung" at bounding box center [411, 469] width 648 height 45
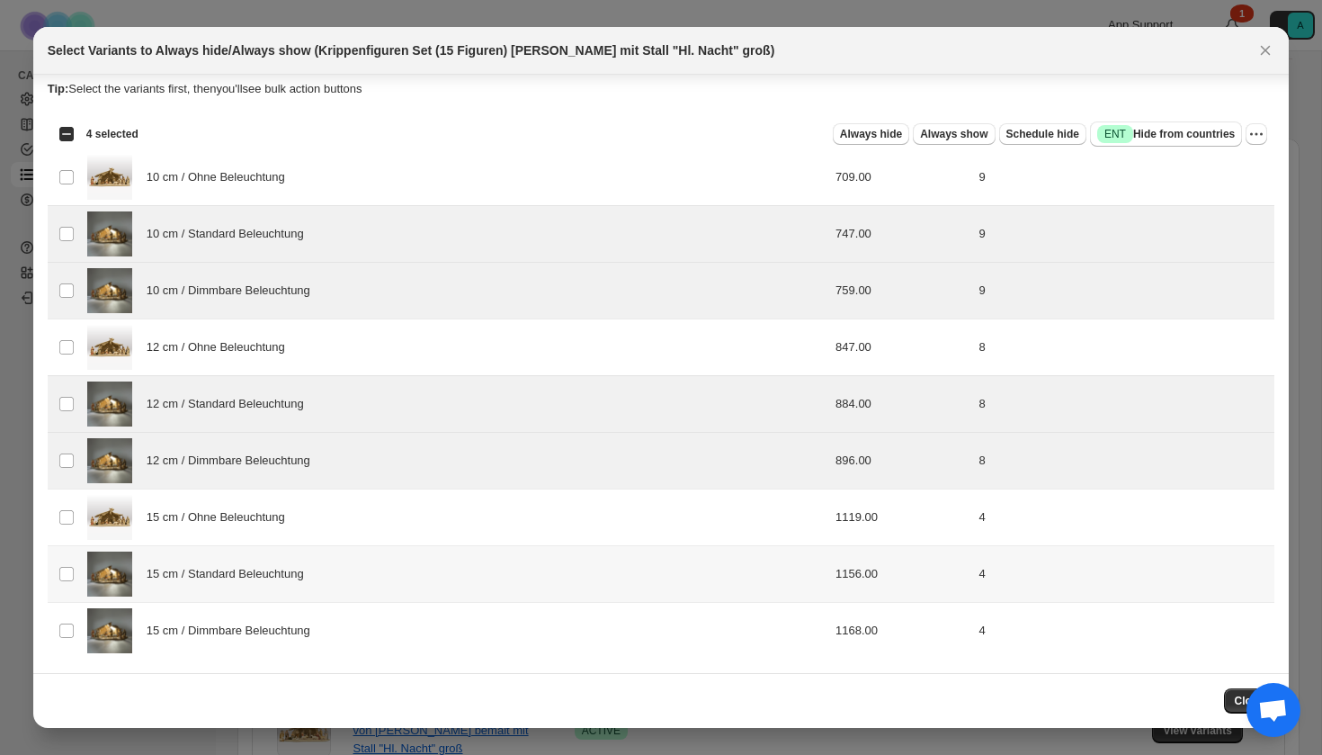
scroll to position [9, 0]
click at [204, 582] on span "15 cm / Standard Beleuchtung" at bounding box center [230, 574] width 167 height 18
click at [205, 646] on div "15 cm / Dimmbare Beleuchtung" at bounding box center [411, 630] width 648 height 45
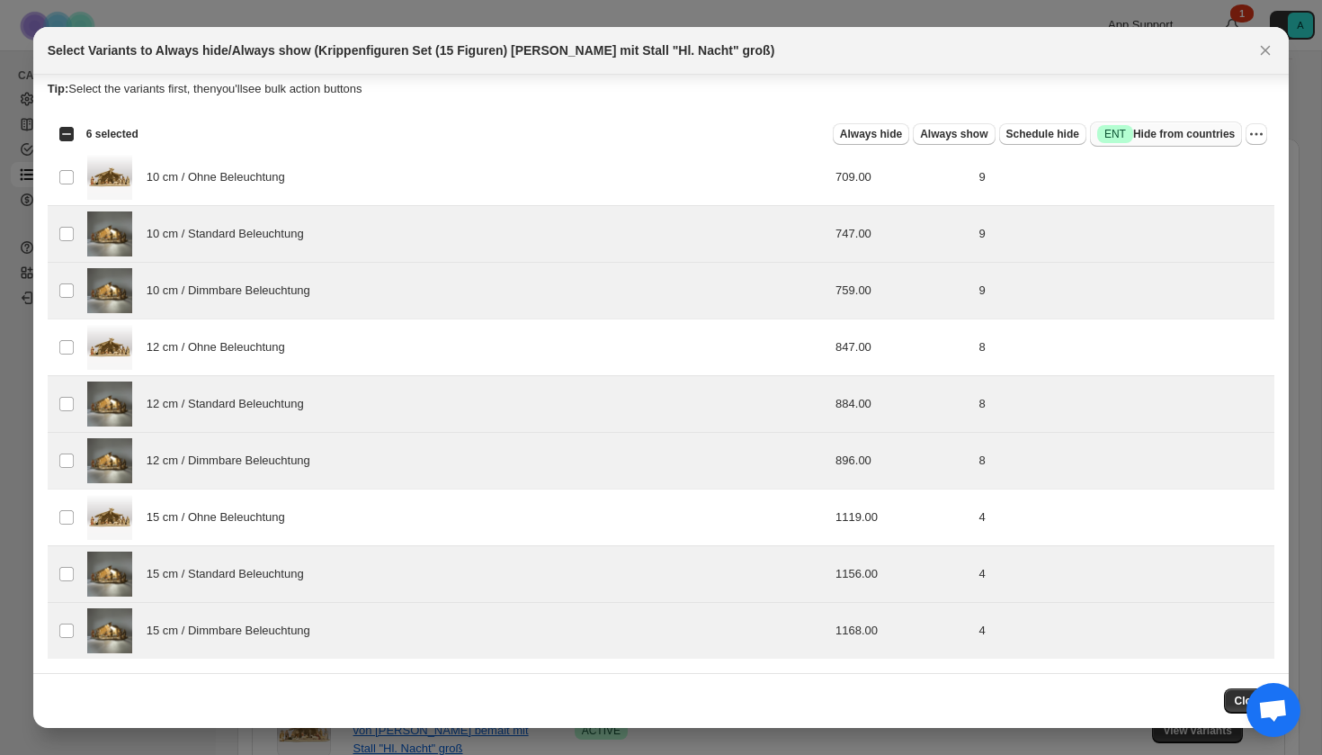
click at [1125, 143] on button "Success ENT Hide from countries" at bounding box center [1166, 133] width 152 height 25
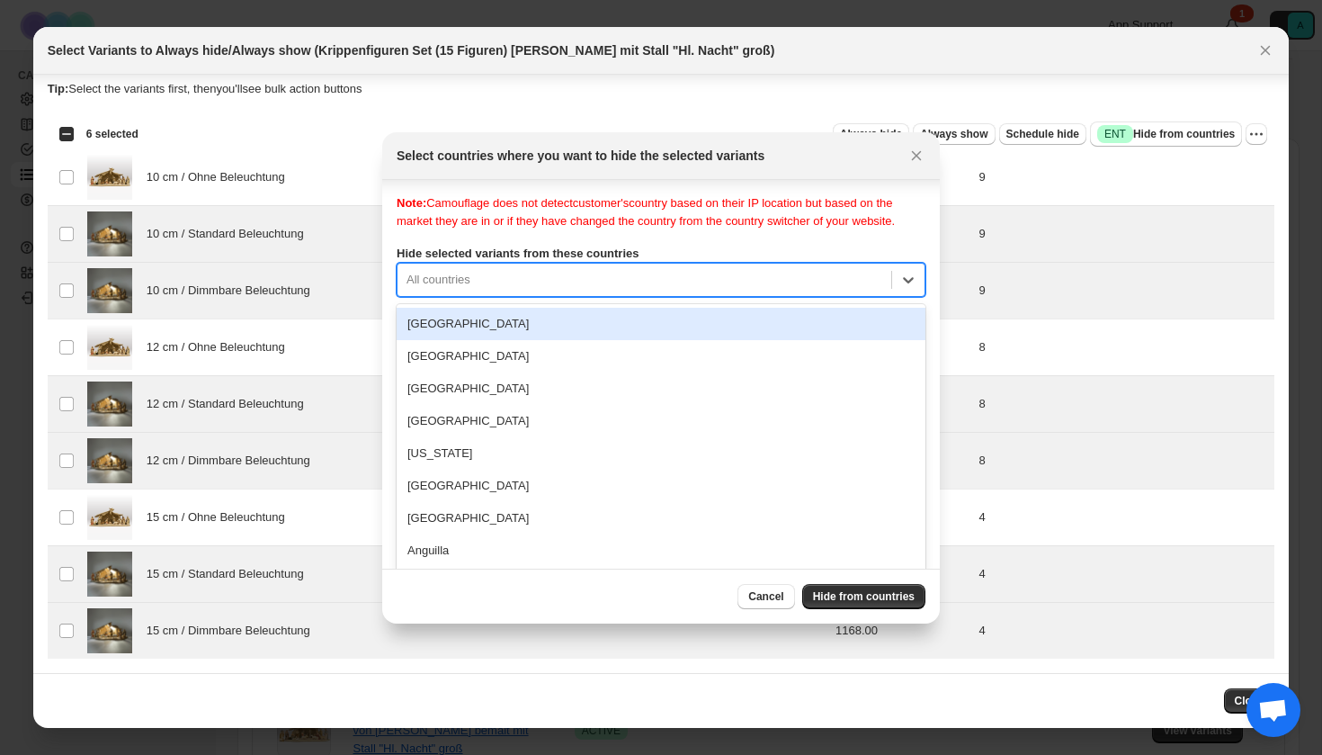
click at [631, 296] on div "Note: Camouflage does not detect customer's country based on their IP location …" at bounding box center [661, 374] width 529 height 360
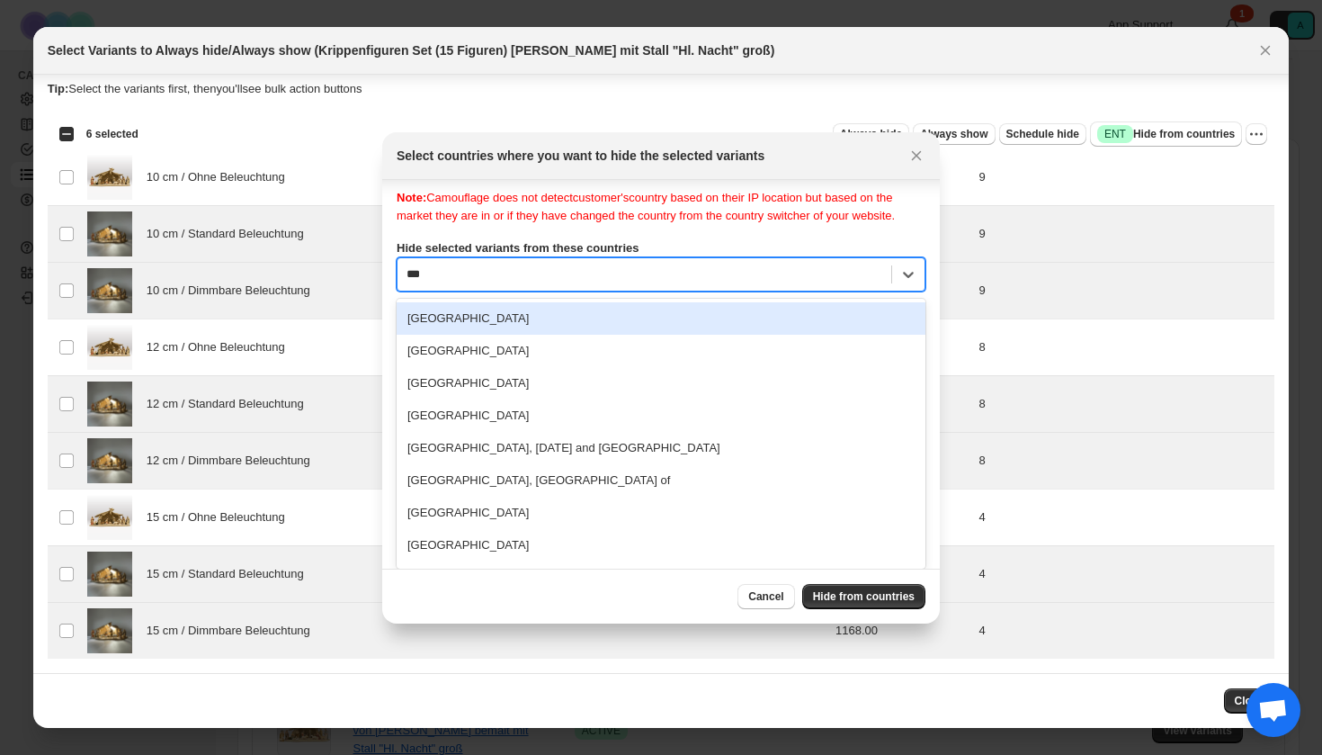
scroll to position [0, 0]
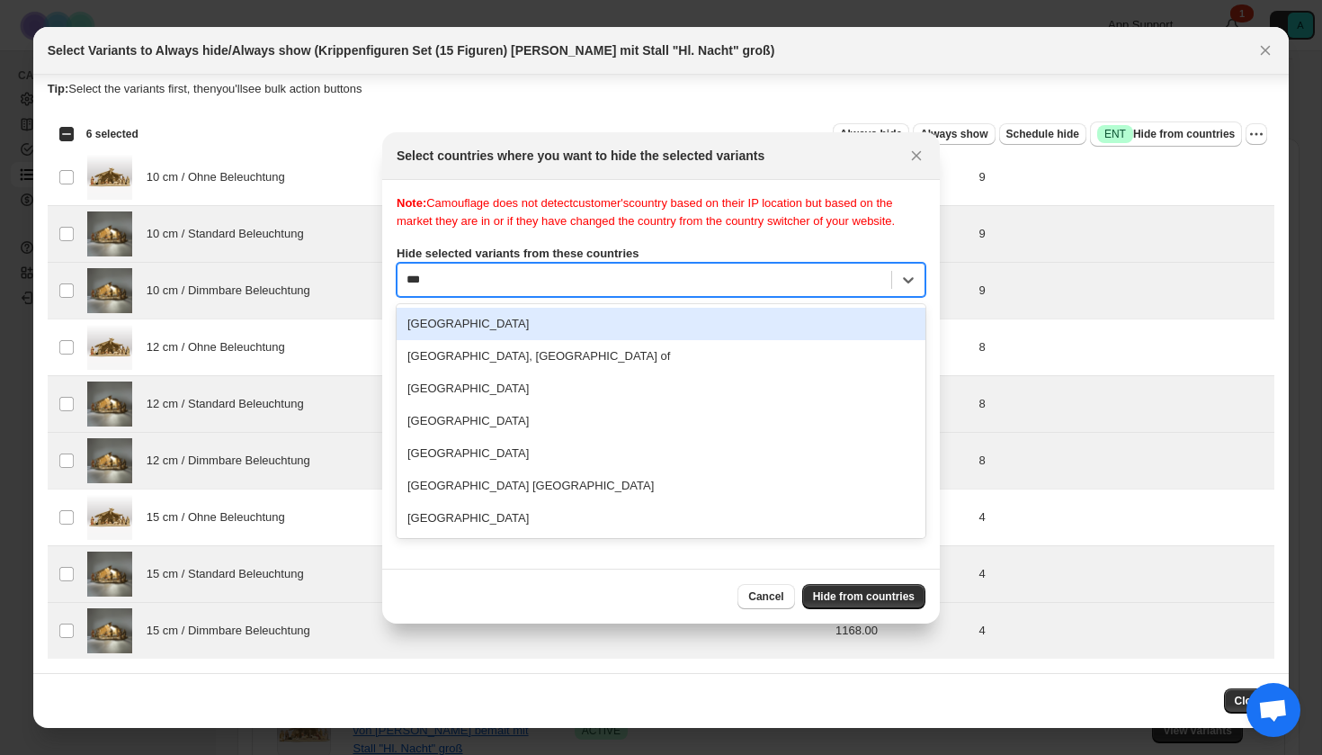
type input "****"
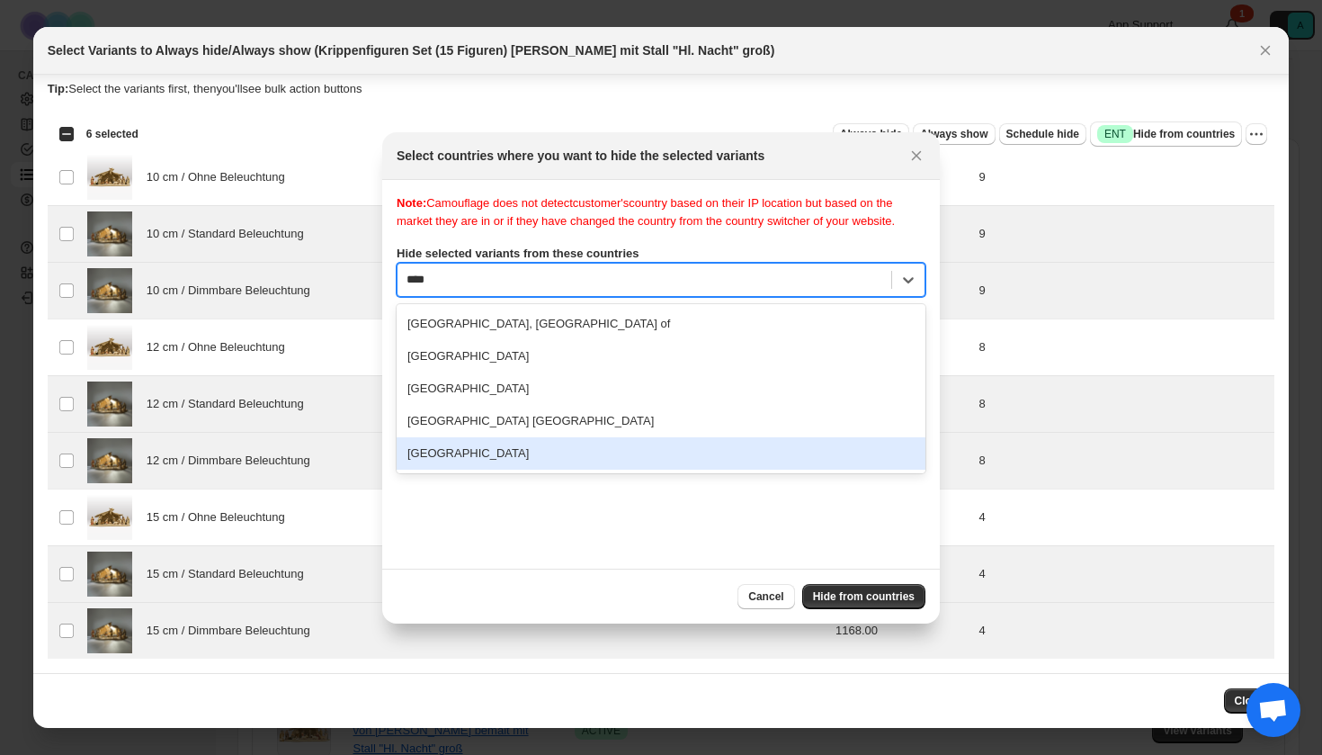
click at [536, 462] on div "United States" at bounding box center [661, 453] width 529 height 32
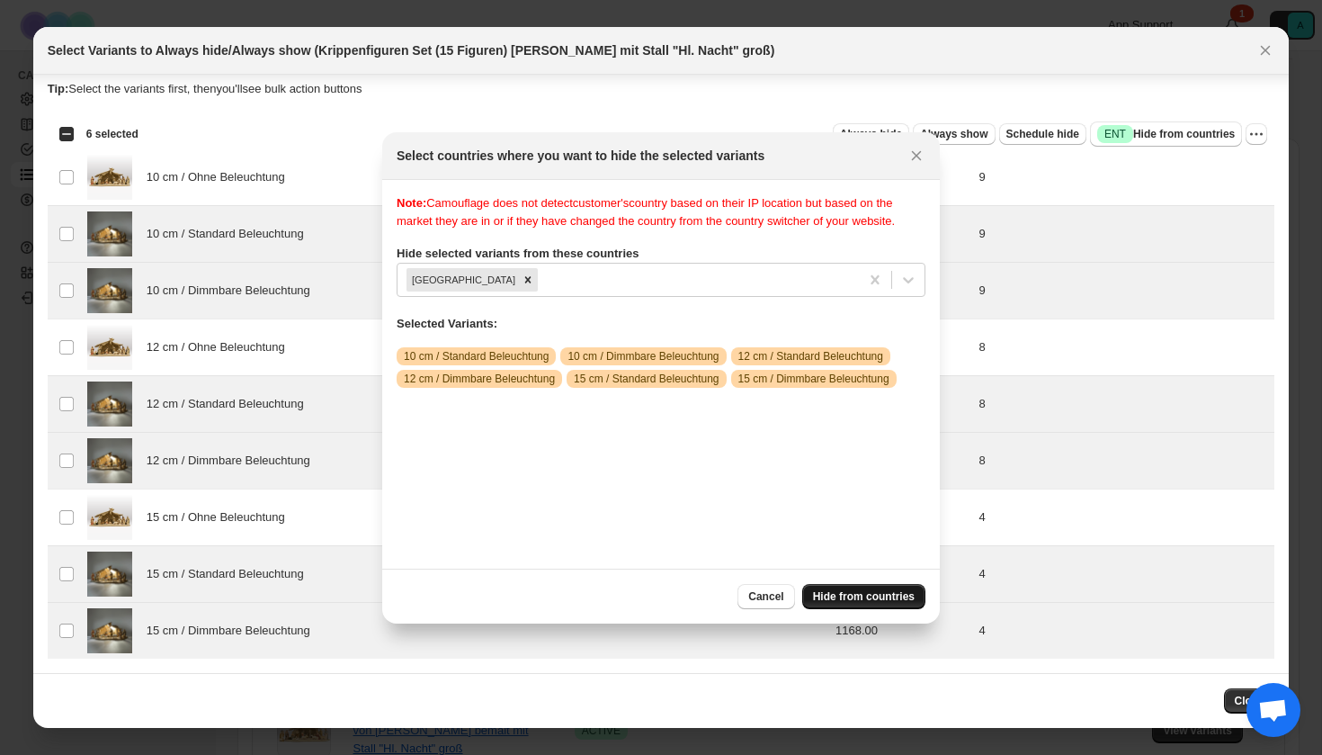
click at [855, 598] on span "Hide from countries" at bounding box center [864, 596] width 102 height 14
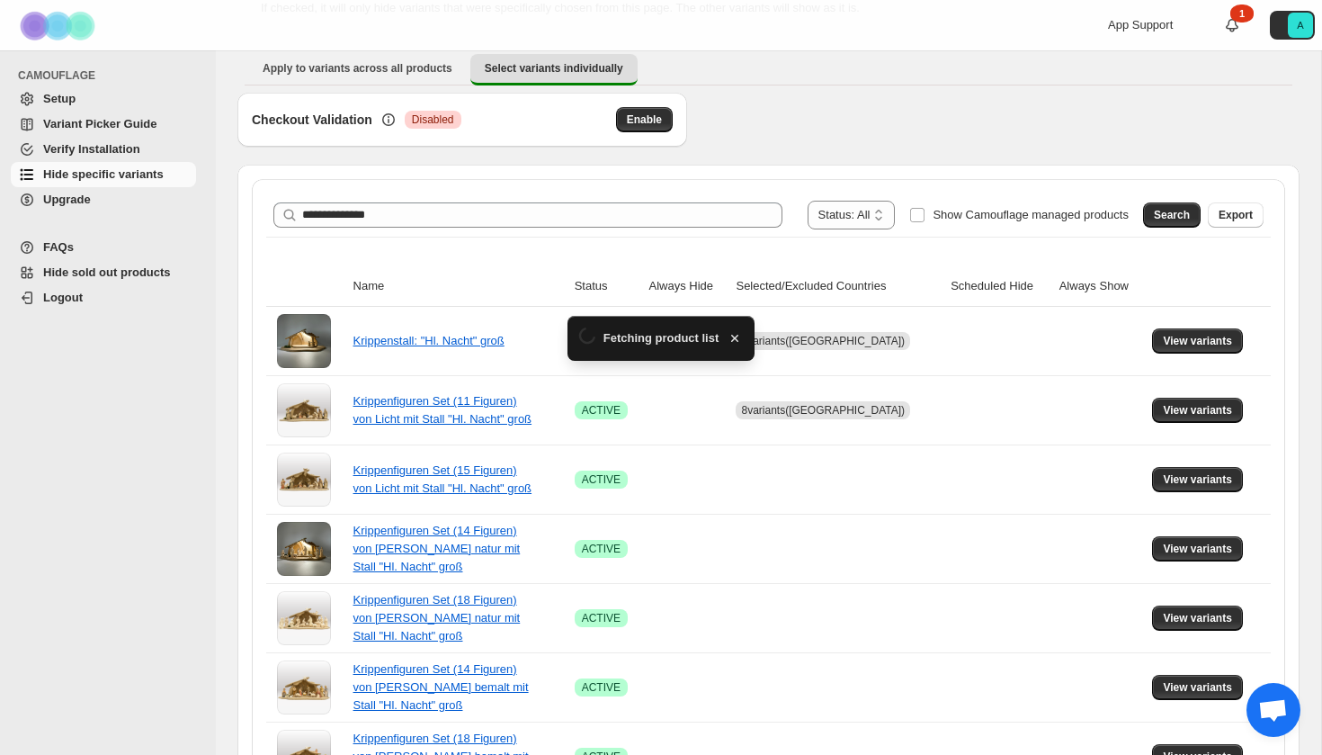
scroll to position [171, 0]
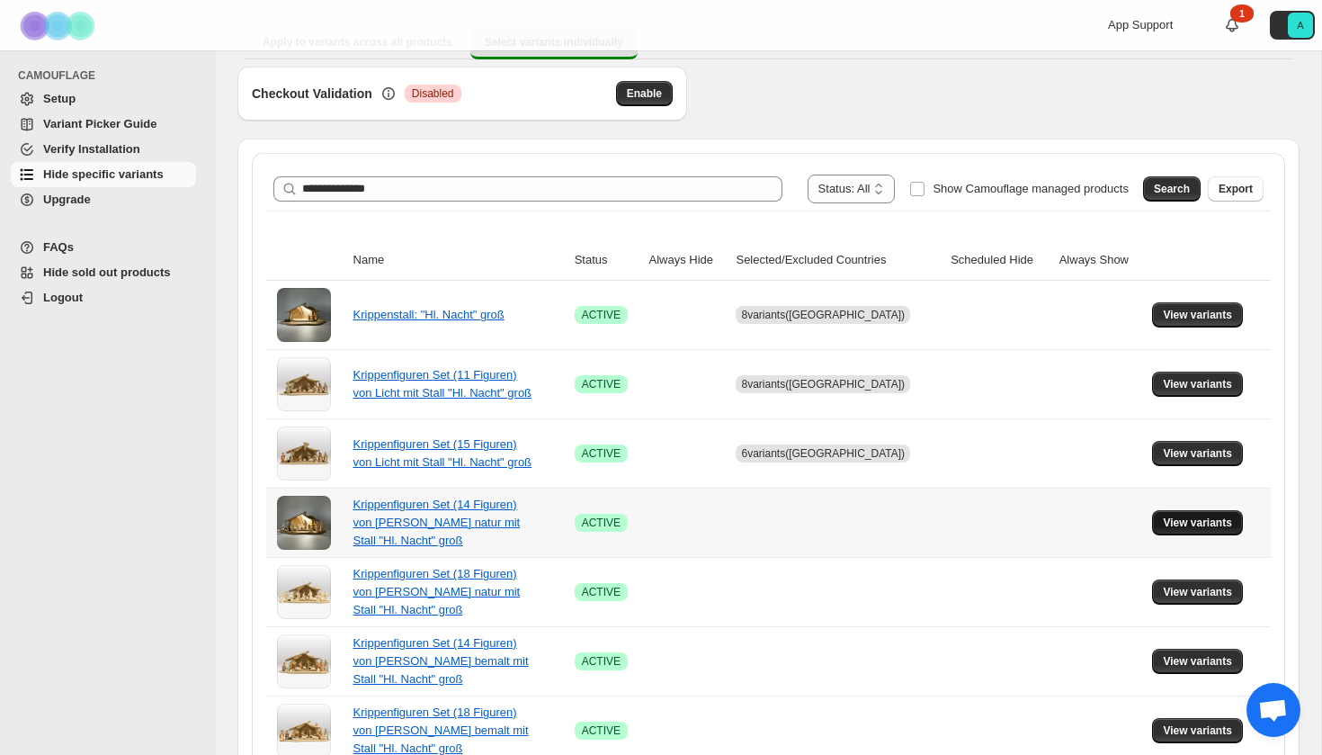
click at [1195, 522] on span "View variants" at bounding box center [1197, 522] width 69 height 14
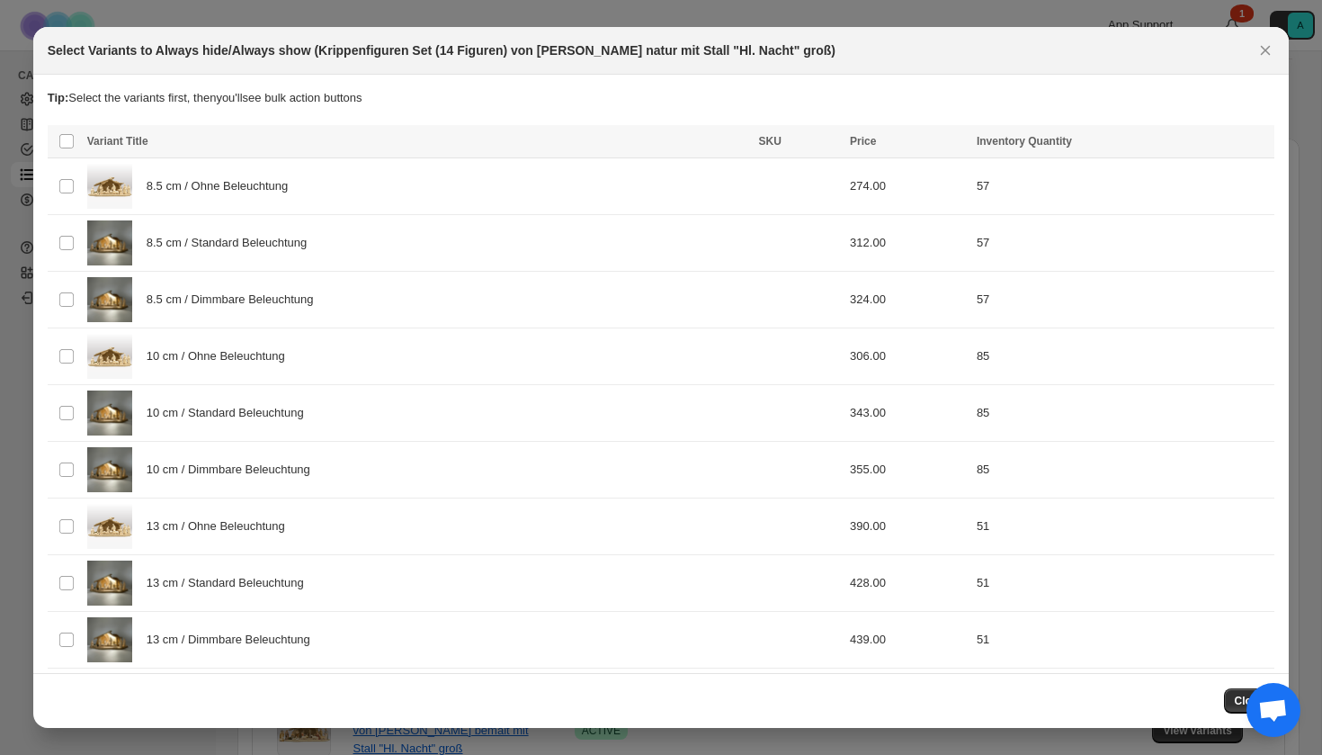
scroll to position [0, 0]
click at [372, 225] on div "8.5 cm / Standard Beleuchtung" at bounding box center [417, 242] width 661 height 45
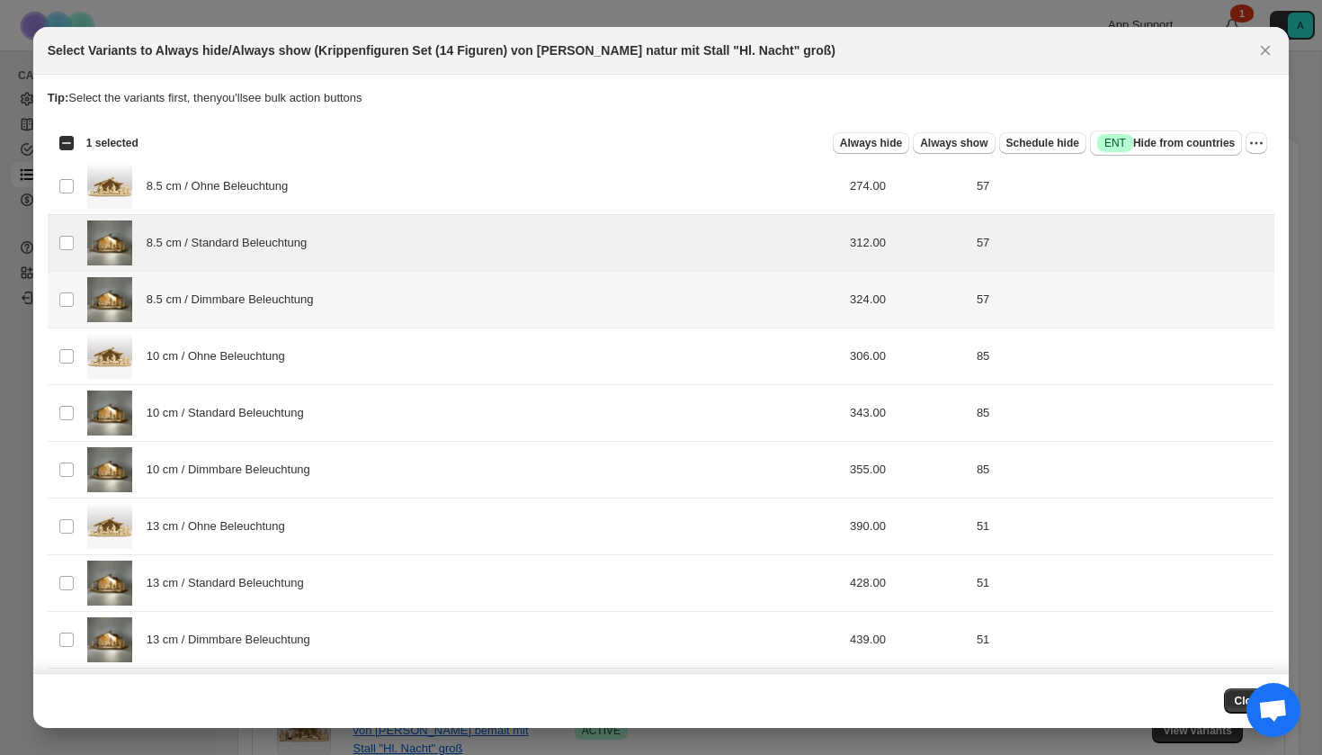
click at [371, 277] on div "8.5 cm / Dimmbare Beleuchtung" at bounding box center [417, 299] width 661 height 45
click at [345, 416] on div "10 cm / Standard Beleuchtung" at bounding box center [417, 412] width 661 height 45
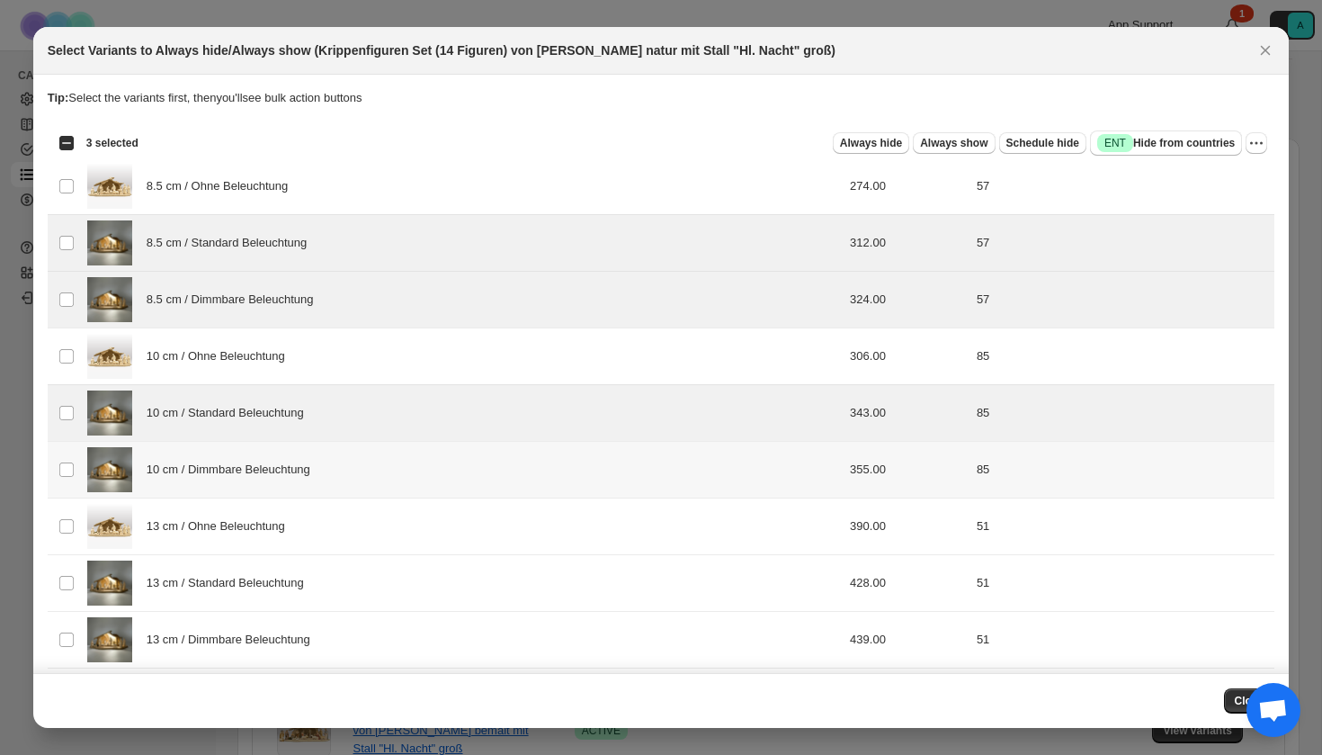
click at [342, 460] on div "10 cm / Dimmbare Beleuchtung" at bounding box center [417, 469] width 661 height 45
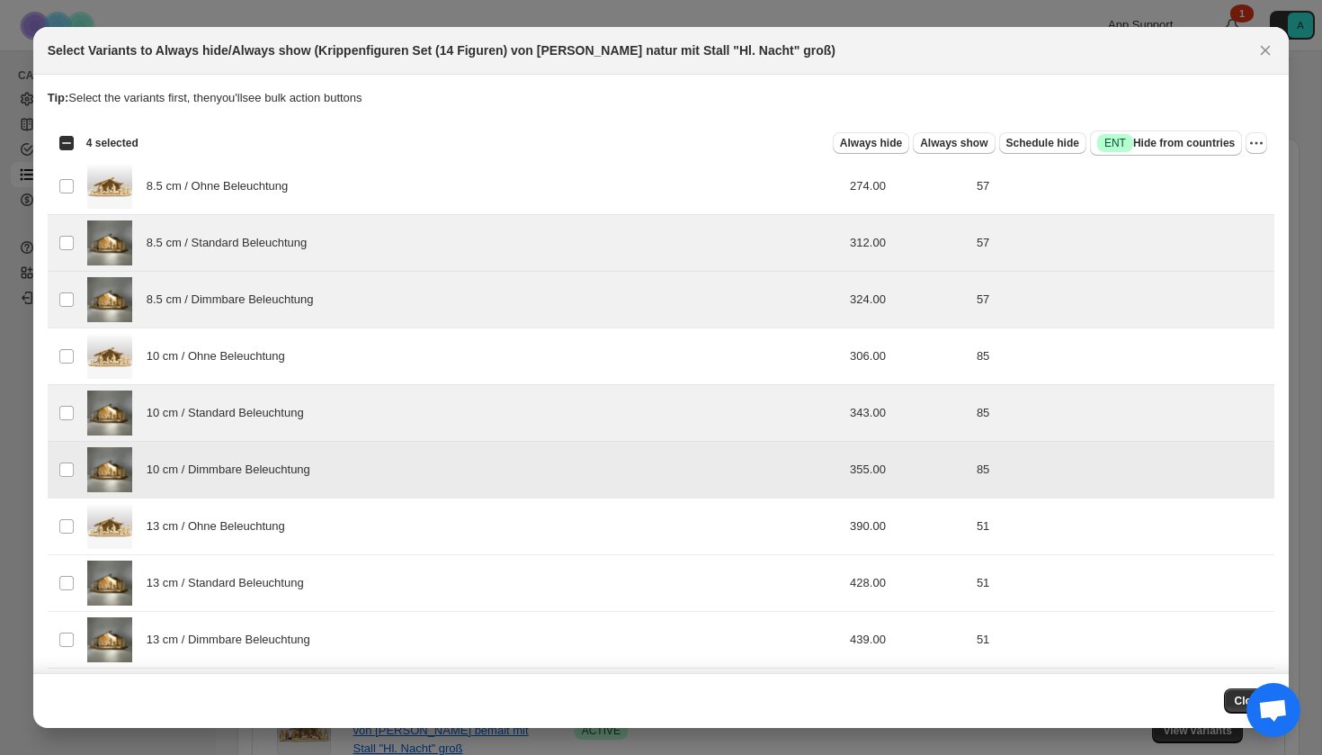
scroll to position [67, 0]
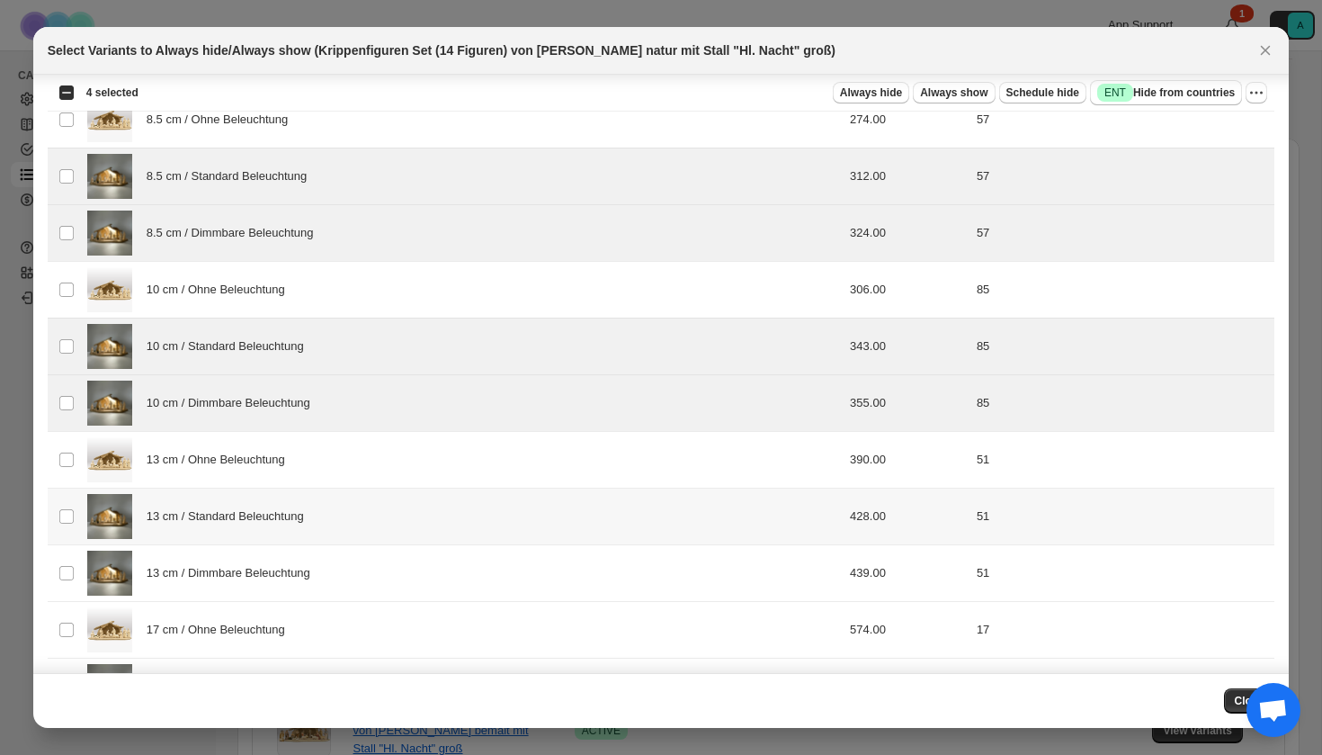
click at [323, 525] on div "13 cm / Standard Beleuchtung" at bounding box center [417, 516] width 661 height 45
click at [320, 576] on span "13 cm / Dimmbare Beleuchtung" at bounding box center [234, 573] width 174 height 18
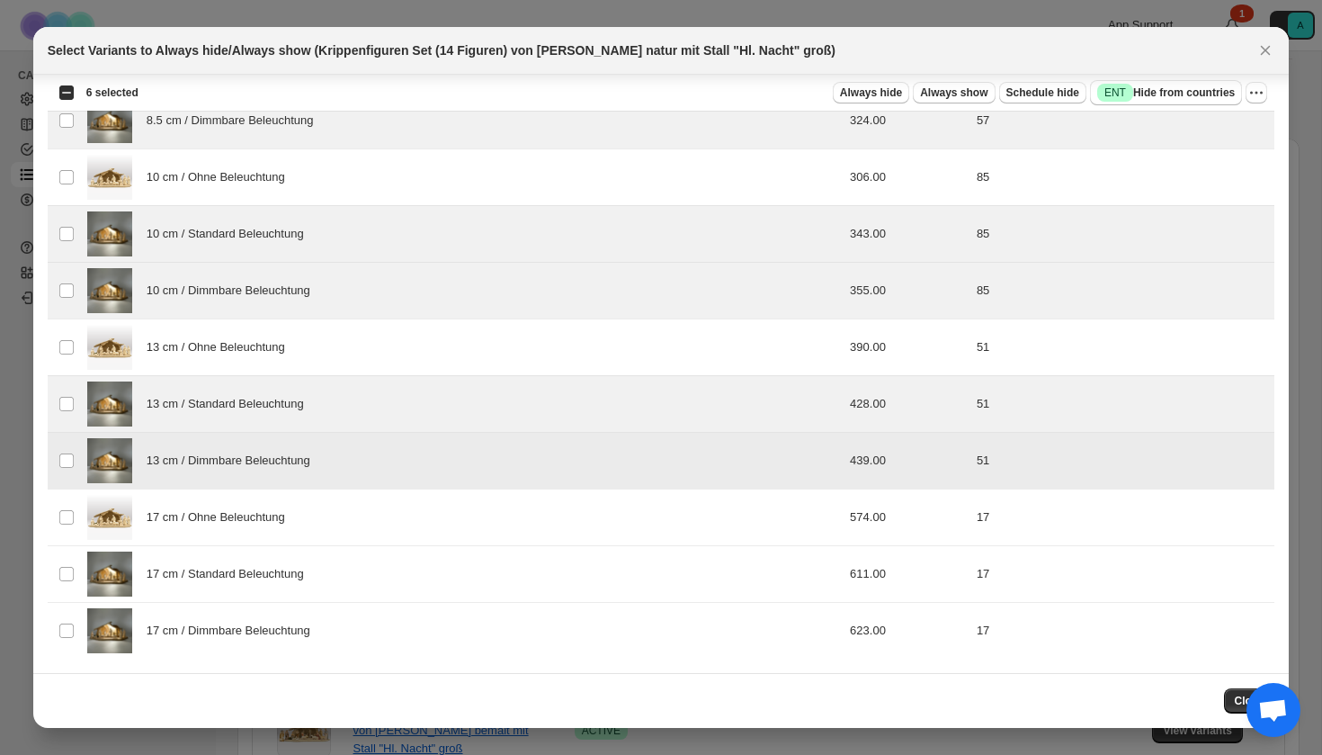
scroll to position [179, 0]
click at [307, 591] on div "17 cm / Standard Beleuchtung" at bounding box center [417, 573] width 661 height 45
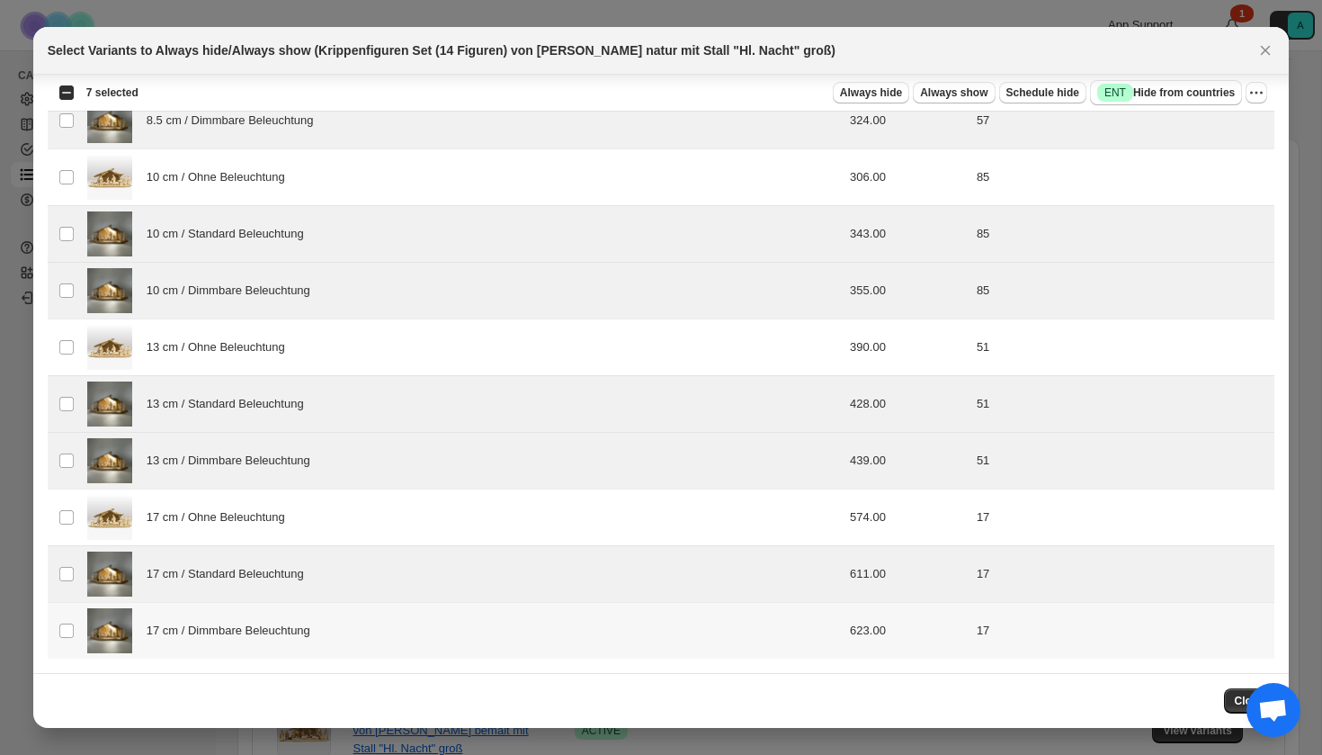
click at [307, 630] on span "17 cm / Dimmbare Beleuchtung" at bounding box center [234, 631] width 174 height 18
click at [1168, 89] on span "Success ENT Hide from countries" at bounding box center [1166, 93] width 138 height 18
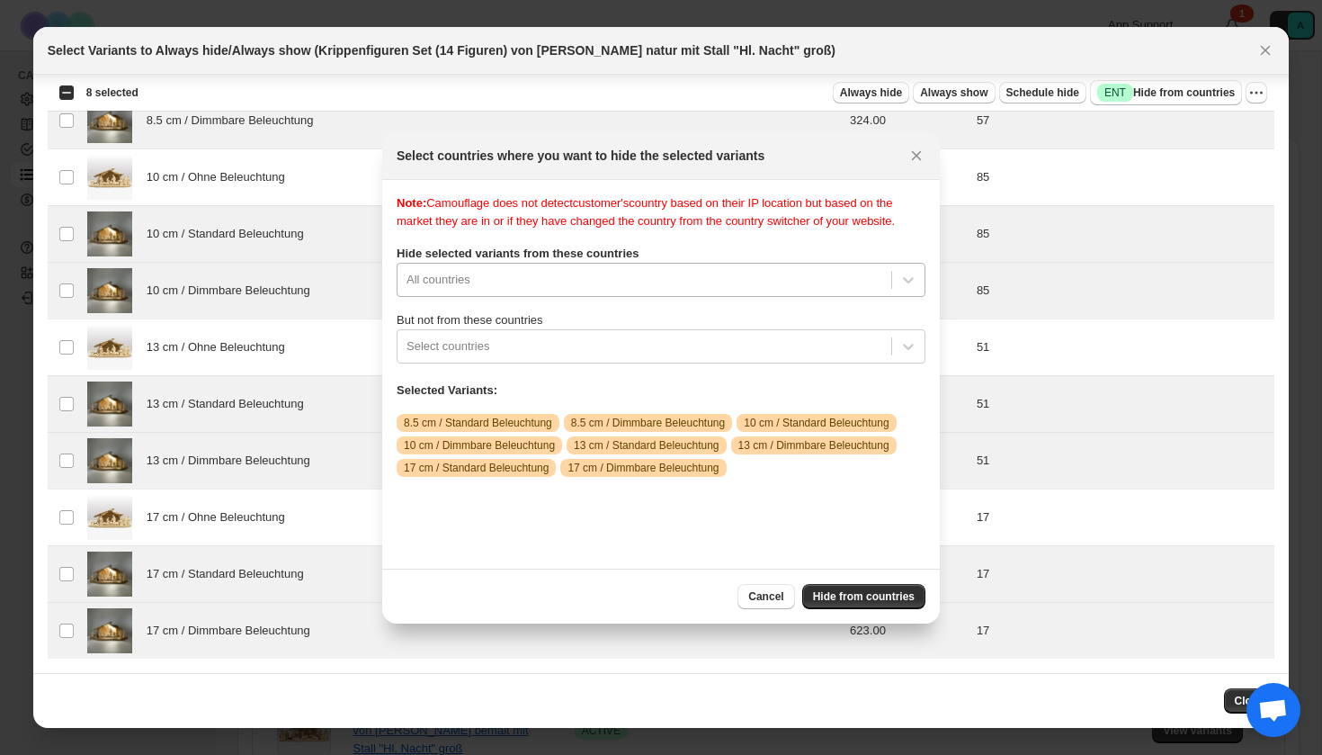
click at [692, 297] on div "All countries" at bounding box center [661, 280] width 529 height 34
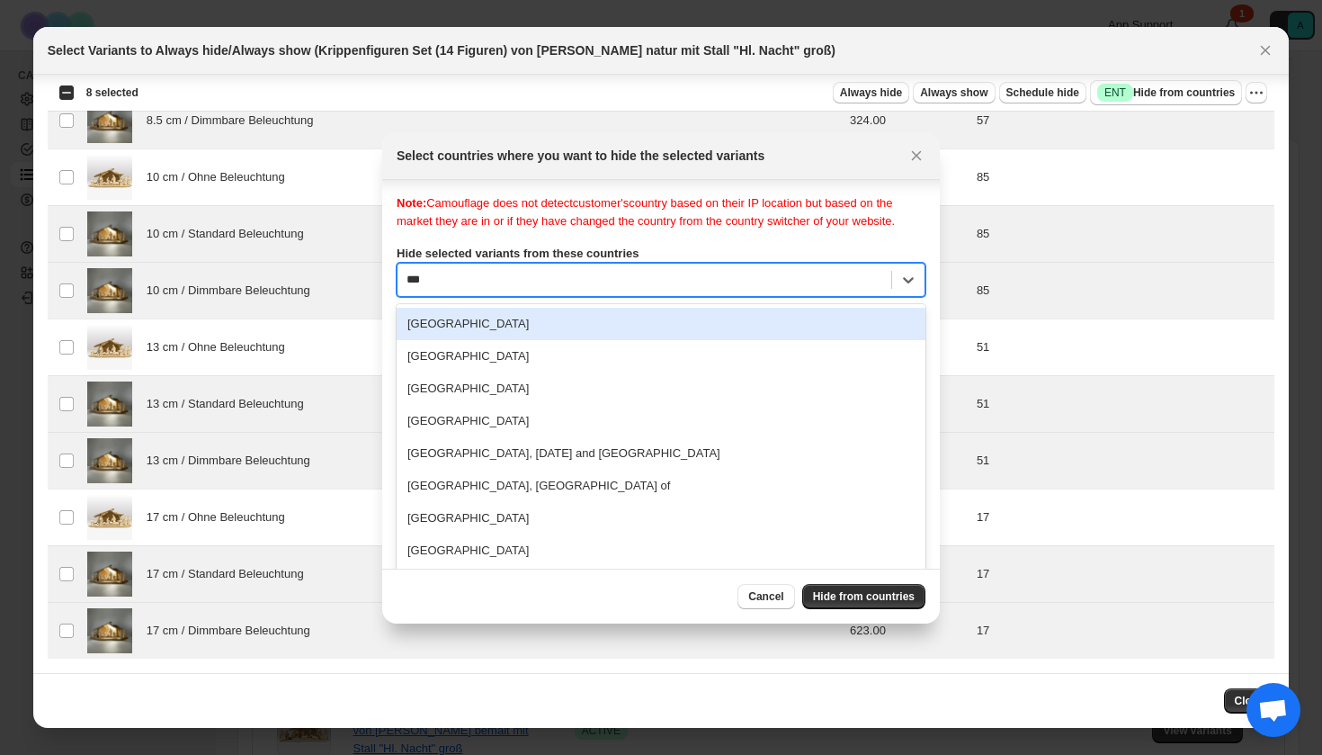
type input "****"
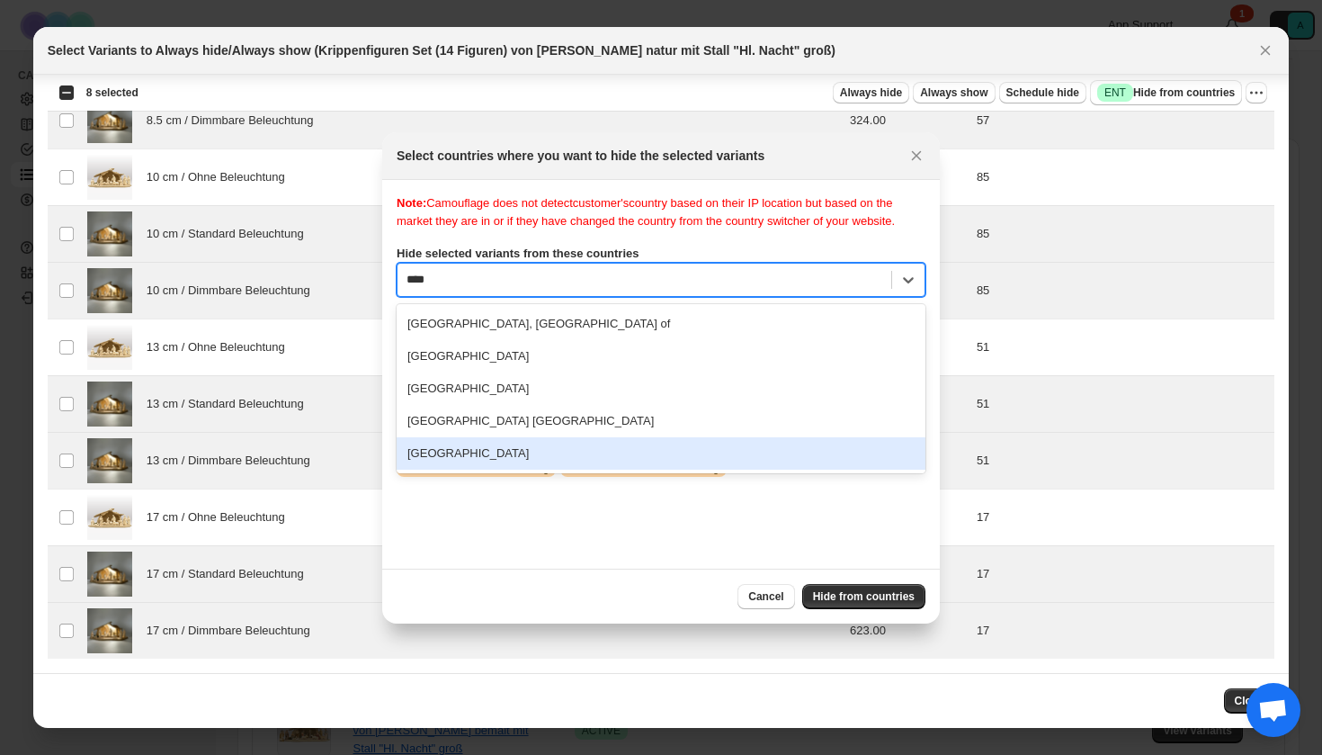
click at [544, 463] on div "United States" at bounding box center [661, 453] width 529 height 32
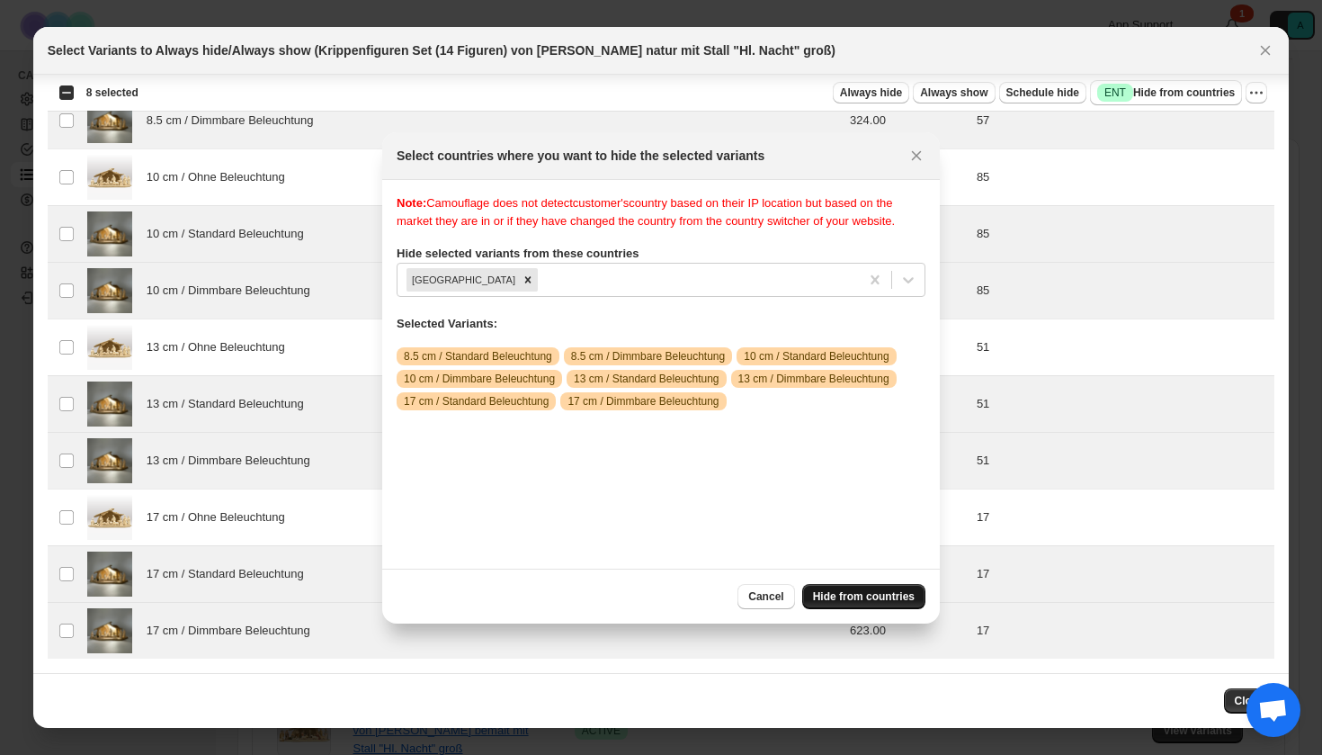
click at [864, 597] on span "Hide from countries" at bounding box center [864, 596] width 102 height 14
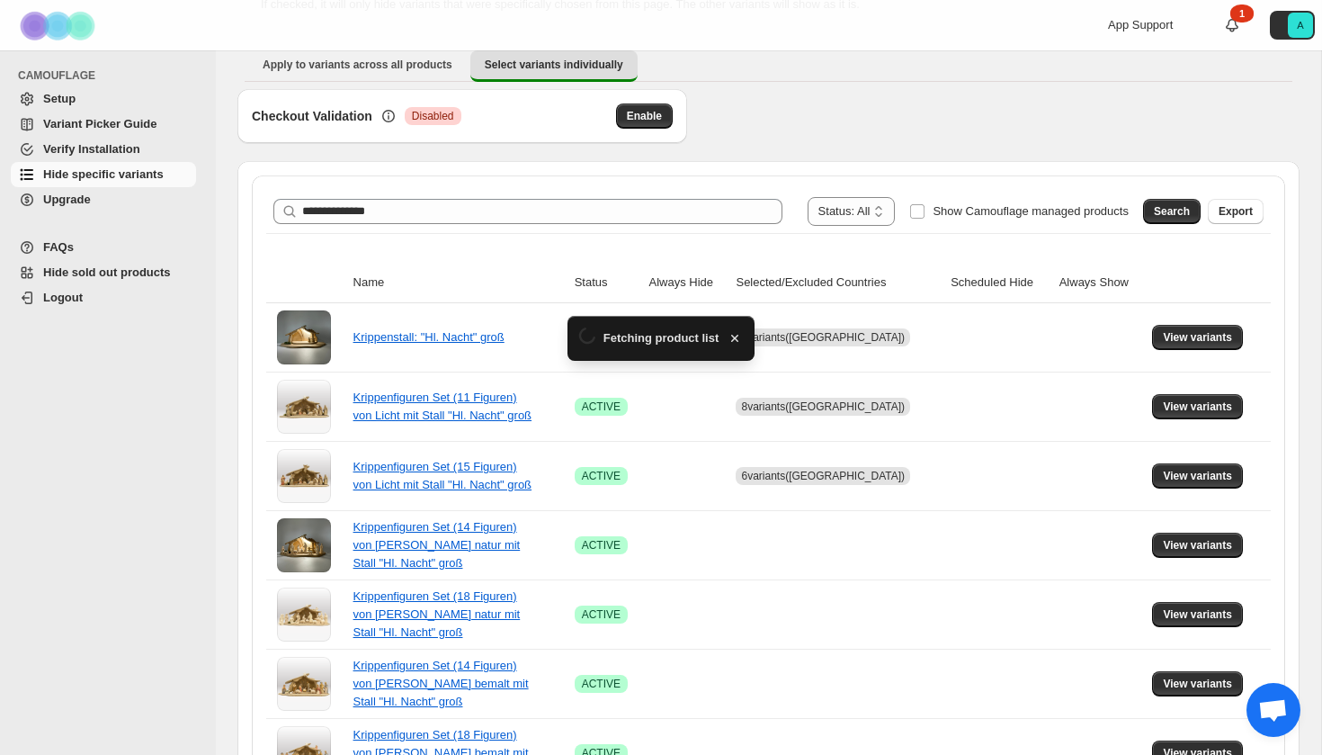
scroll to position [171, 0]
